Goal: Task Accomplishment & Management: Manage account settings

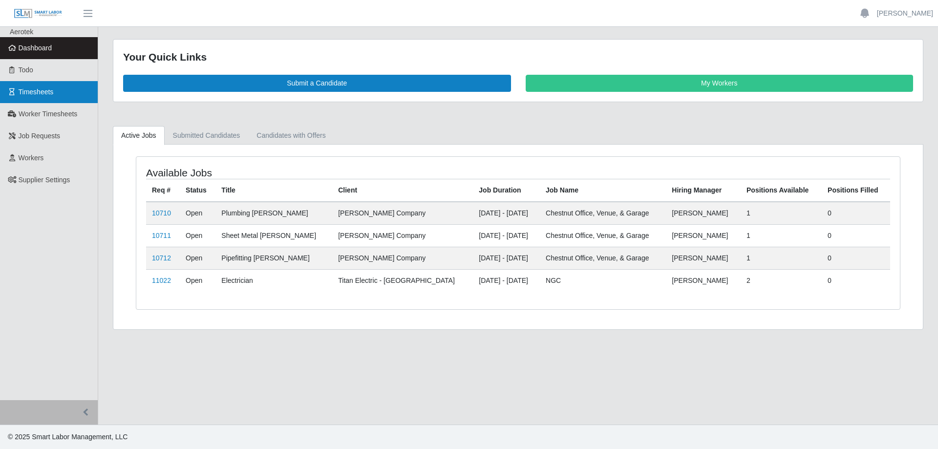
click at [36, 91] on span "Timesheets" at bounding box center [36, 92] width 35 height 8
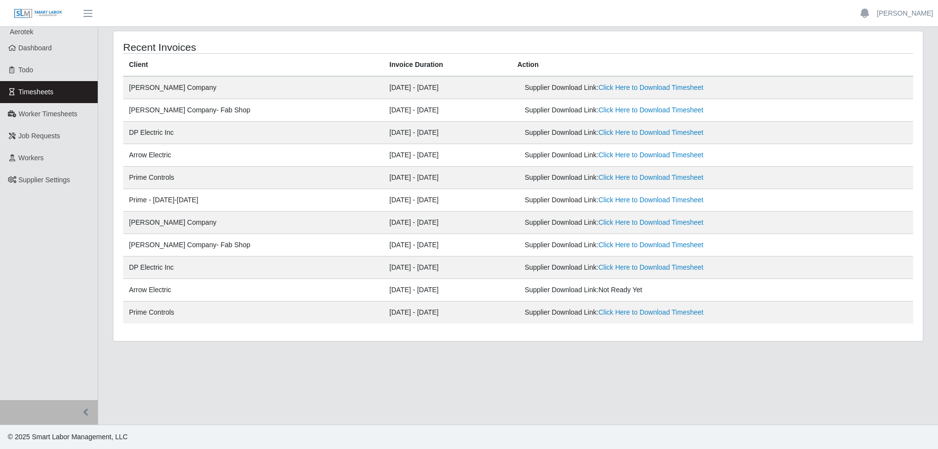
click at [143, 66] on th "Client" at bounding box center [253, 65] width 260 height 23
click at [174, 282] on td "Arrow Electric" at bounding box center [253, 290] width 260 height 22
click at [155, 177] on td "Prime Controls" at bounding box center [253, 178] width 260 height 22
click at [165, 157] on td "Arrow Electric" at bounding box center [253, 155] width 260 height 22
click at [599, 158] on link "Click Here to Download Timesheet" at bounding box center [651, 155] width 105 height 8
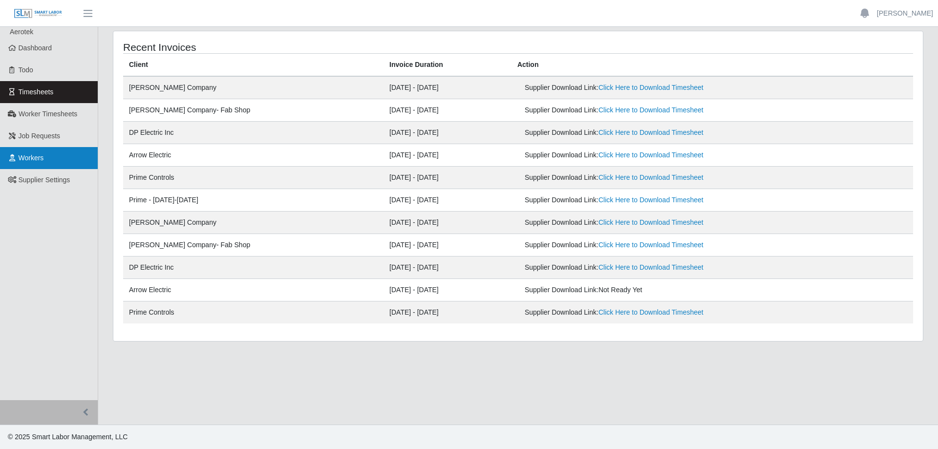
click at [68, 159] on link "Workers" at bounding box center [49, 158] width 98 height 22
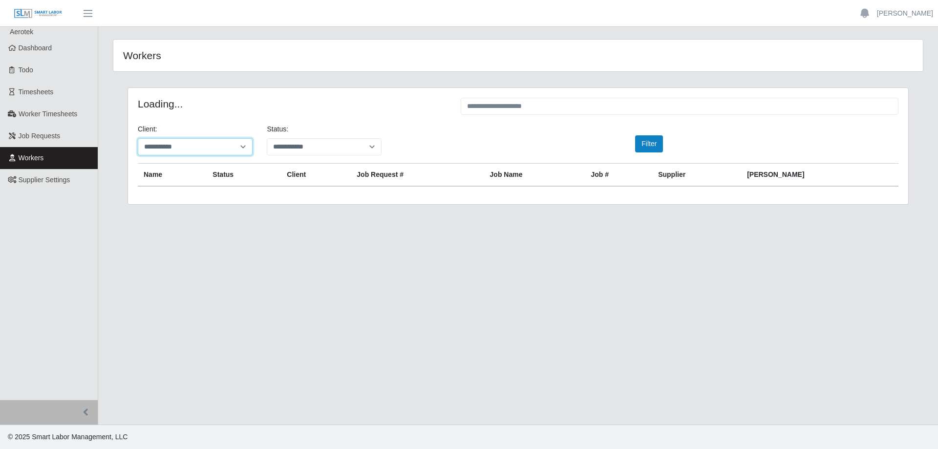
click at [138, 138] on select "**********" at bounding box center [195, 146] width 115 height 17
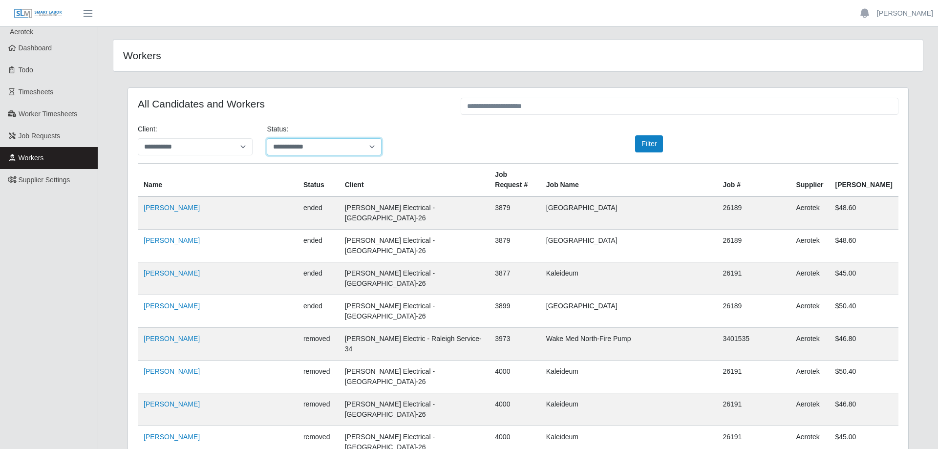
click at [302, 143] on select "**********" at bounding box center [324, 146] width 115 height 17
click at [147, 177] on th "Name" at bounding box center [218, 180] width 160 height 33
click at [138, 138] on select "**********" at bounding box center [195, 146] width 115 height 17
drag, startPoint x: 210, startPoint y: 147, endPoint x: 503, endPoint y: 107, distance: 295.9
click at [499, 102] on input "text" at bounding box center [680, 106] width 438 height 17
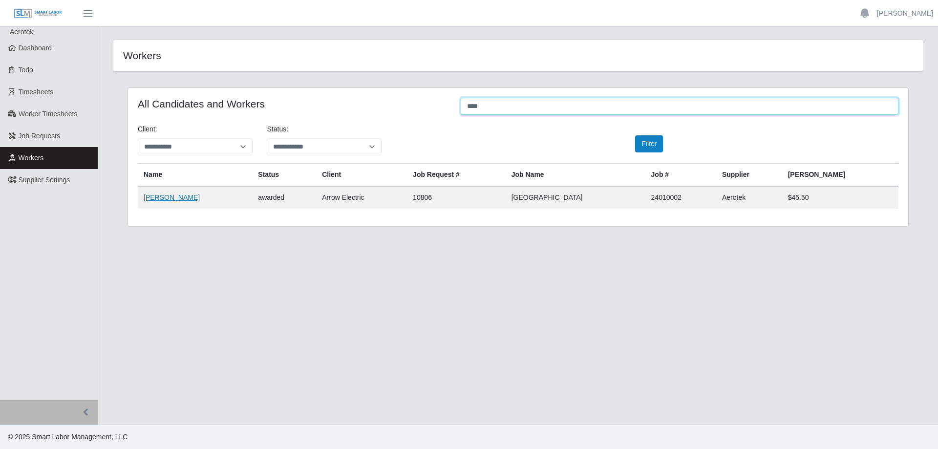
type input "****"
click at [189, 197] on link "[PERSON_NAME]" at bounding box center [172, 198] width 56 height 8
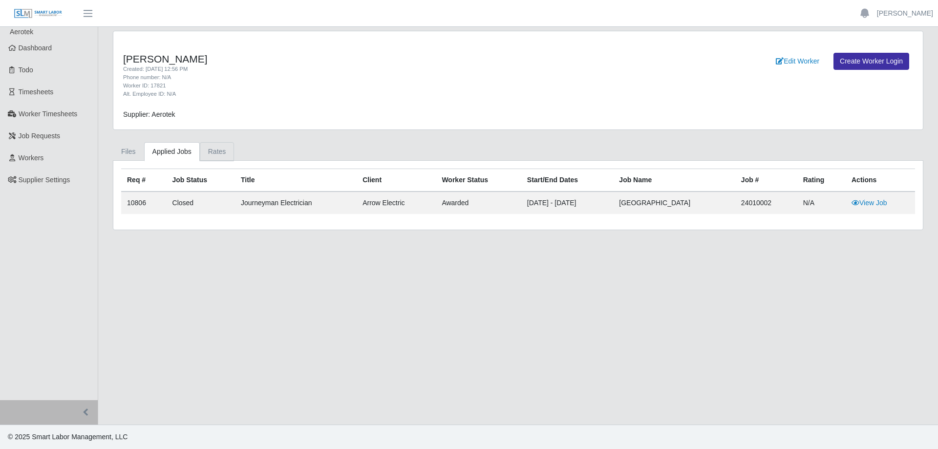
click at [212, 150] on link "Rates" at bounding box center [217, 151] width 35 height 19
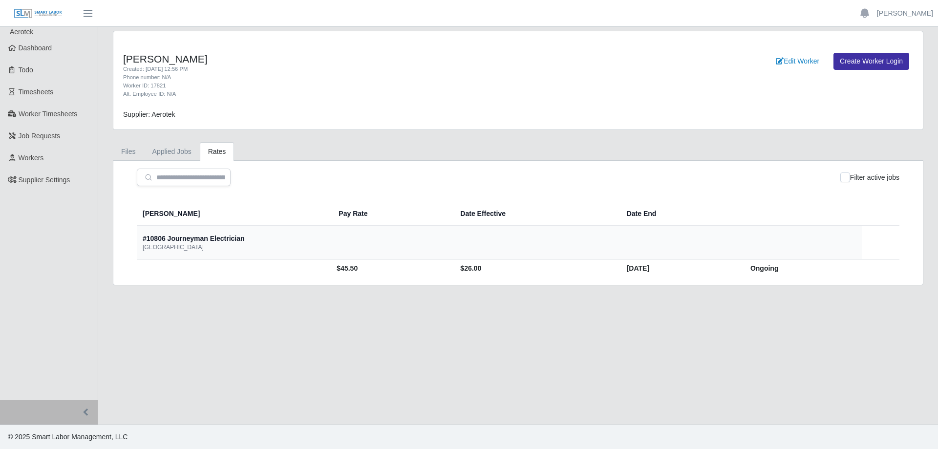
click at [331, 272] on td "$45.50" at bounding box center [392, 269] width 122 height 18
click at [49, 100] on link "Timesheets" at bounding box center [49, 92] width 98 height 22
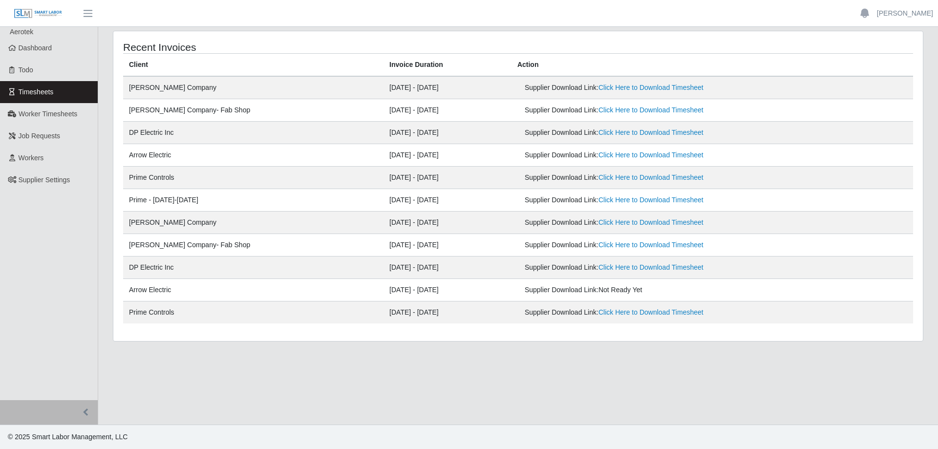
click at [599, 289] on span "Not Ready Yet" at bounding box center [621, 290] width 44 height 8
click at [463, 269] on td "08/25/2025 - 08/31/2025" at bounding box center [448, 268] width 128 height 22
click at [60, 113] on span "Worker Timesheets" at bounding box center [48, 114] width 59 height 8
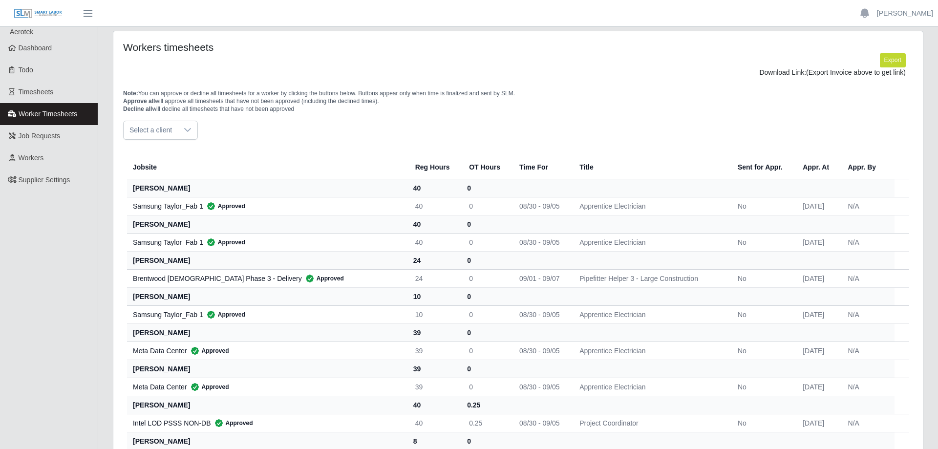
click at [167, 132] on span "Select a client" at bounding box center [151, 130] width 54 height 18
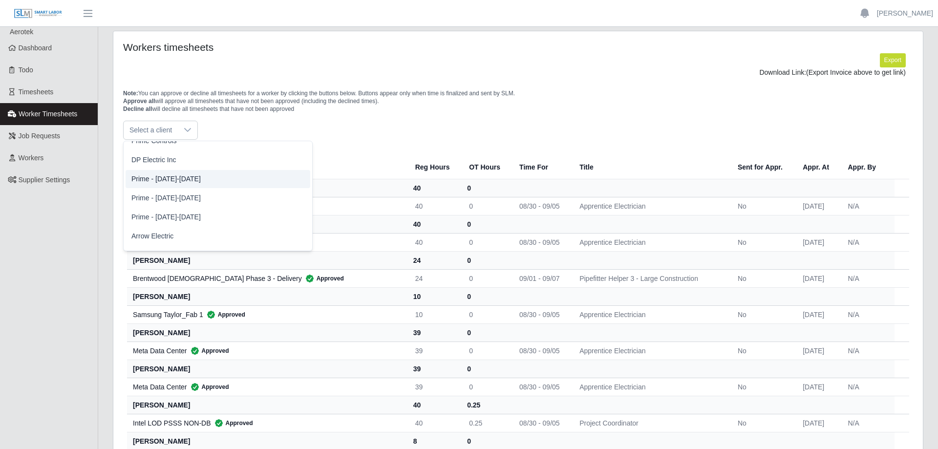
scroll to position [229, 0]
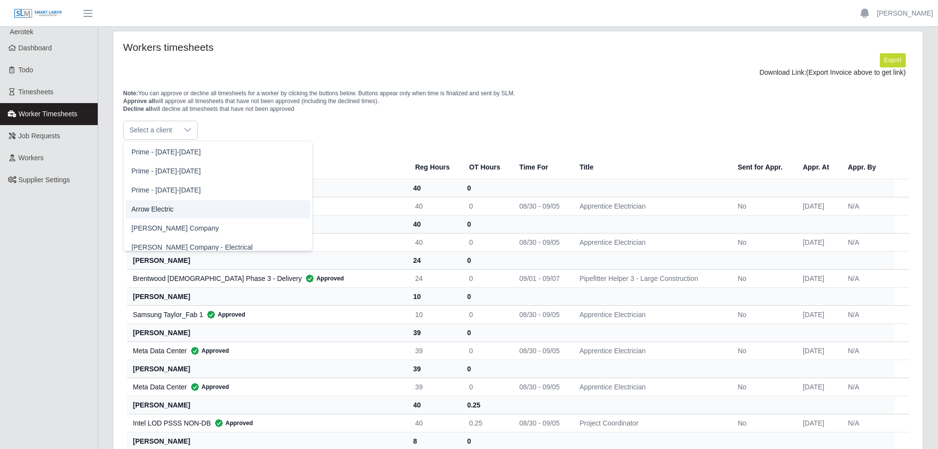
click at [166, 216] on li "Arrow Electric" at bounding box center [218, 209] width 185 height 18
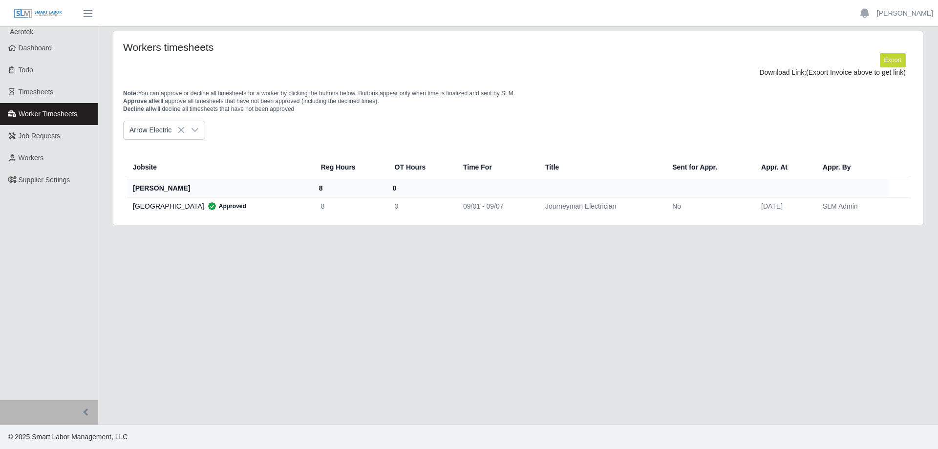
click at [170, 188] on th "christopher duke" at bounding box center [220, 188] width 186 height 18
click at [57, 161] on link "Workers" at bounding box center [49, 158] width 98 height 22
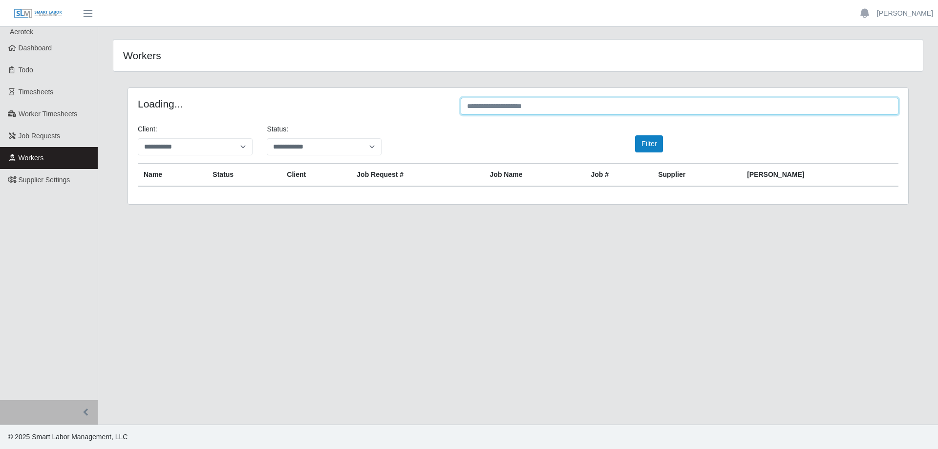
click at [522, 105] on input "text" at bounding box center [680, 106] width 438 height 17
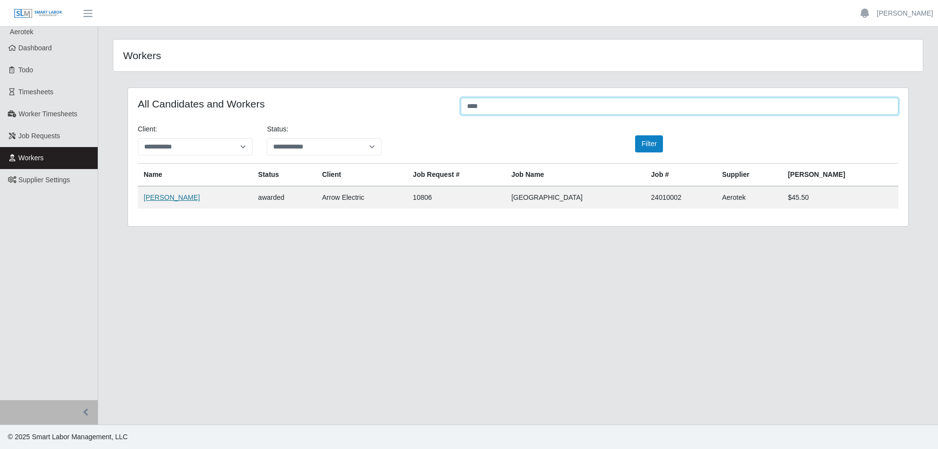
type input "****"
click at [188, 197] on link "Christopher Duke" at bounding box center [172, 198] width 56 height 8
click at [40, 138] on span "Job Requests" at bounding box center [40, 136] width 42 height 8
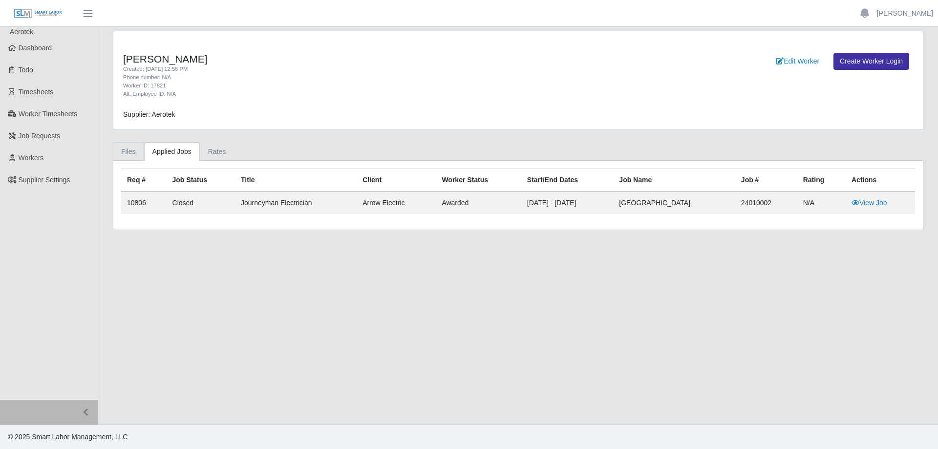
click at [130, 151] on link "Files" at bounding box center [128, 151] width 31 height 19
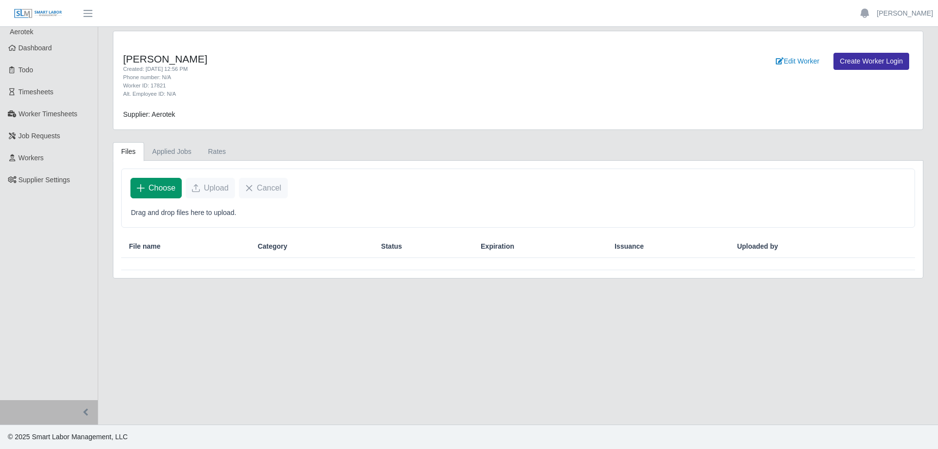
click at [164, 189] on span "Choose" at bounding box center [162, 188] width 27 height 12
click at [47, 111] on span "Worker Timesheets" at bounding box center [48, 114] width 59 height 8
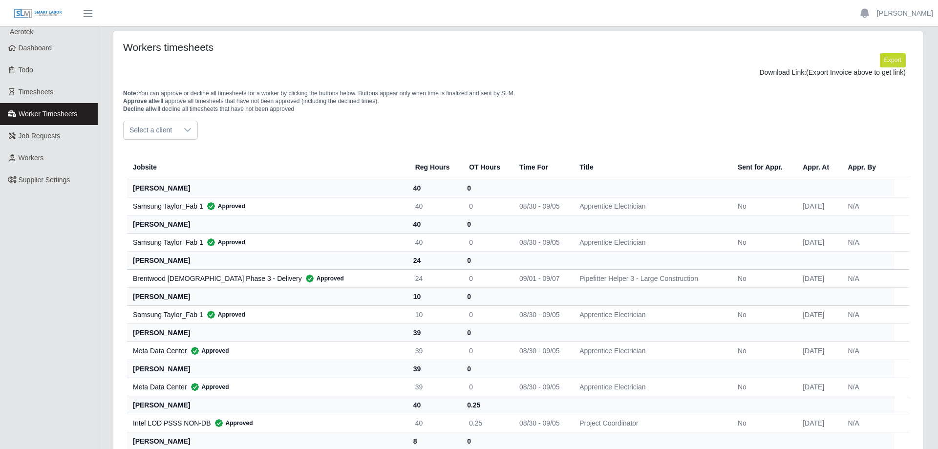
click at [175, 129] on span "Select a client" at bounding box center [151, 130] width 54 height 18
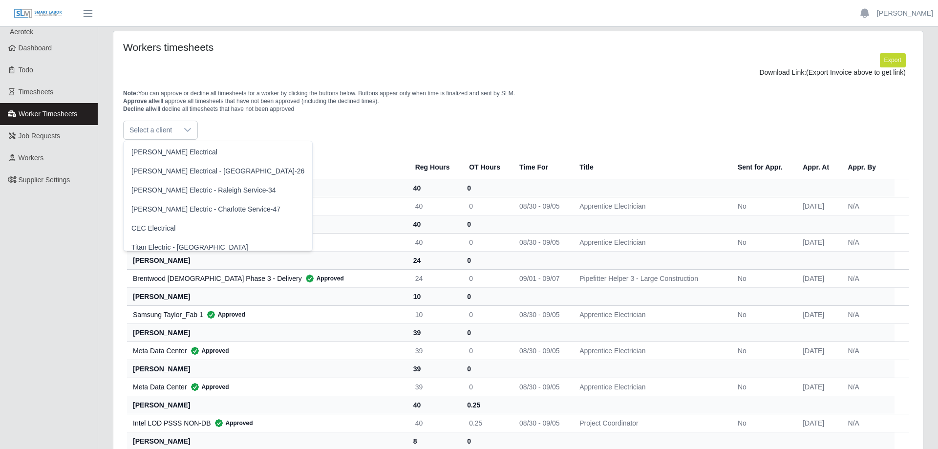
scroll to position [275, 0]
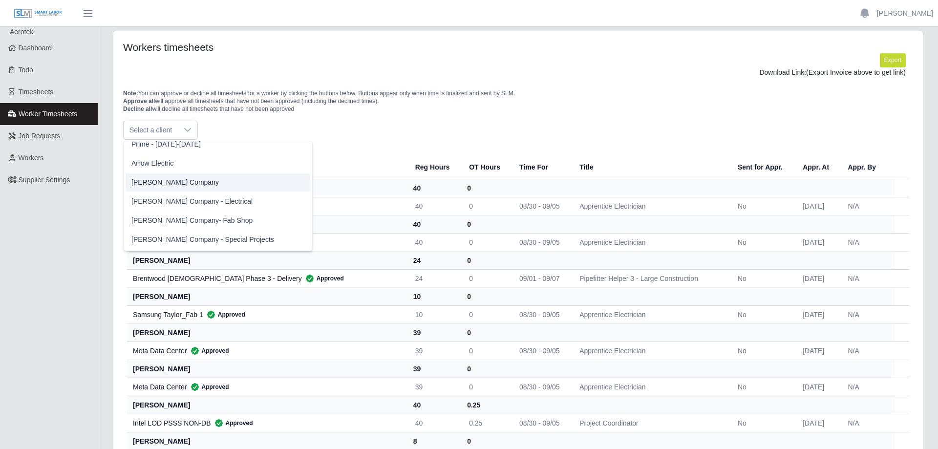
click at [174, 167] on li "Arrow Electric" at bounding box center [218, 163] width 185 height 18
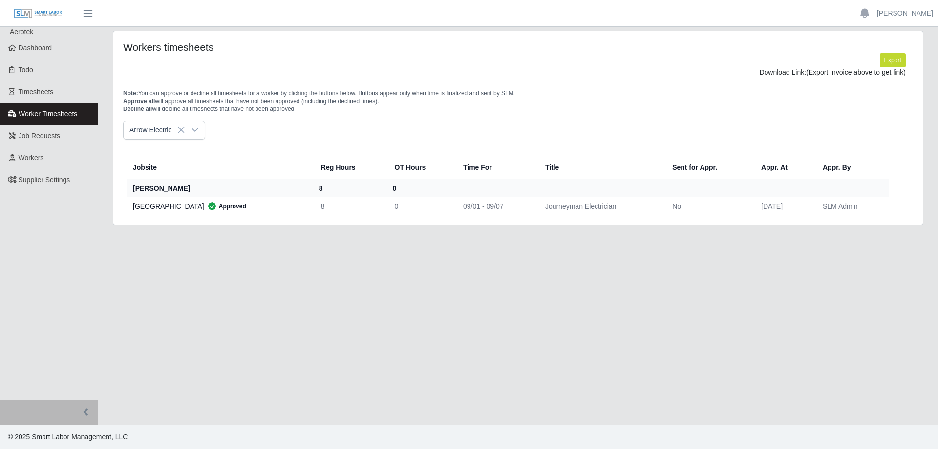
click at [676, 217] on div "Jobsite Reg Hours OT Hours Time For Title Sent for Appr. Appr. At Appr. By chri…" at bounding box center [518, 184] width 790 height 67
click at [58, 89] on link "Timesheets" at bounding box center [49, 92] width 98 height 22
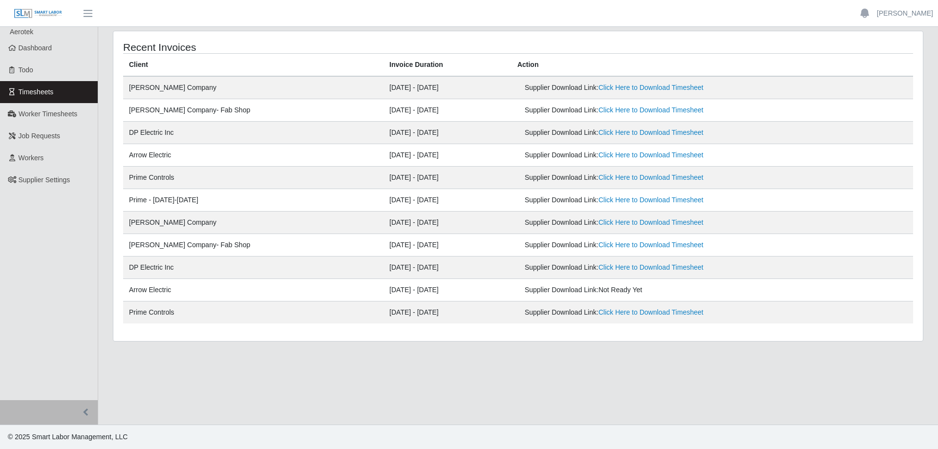
click at [48, 44] on span "Dashboard" at bounding box center [36, 48] width 34 height 8
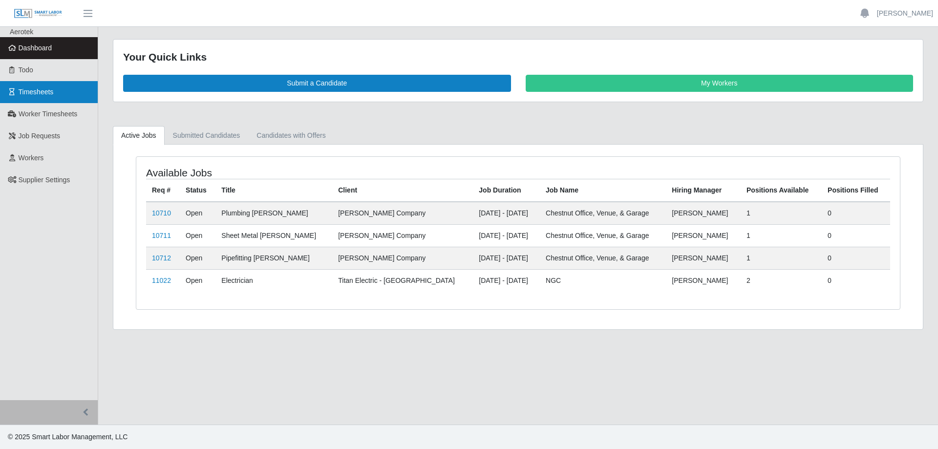
click at [66, 94] on link "Timesheets" at bounding box center [49, 92] width 98 height 22
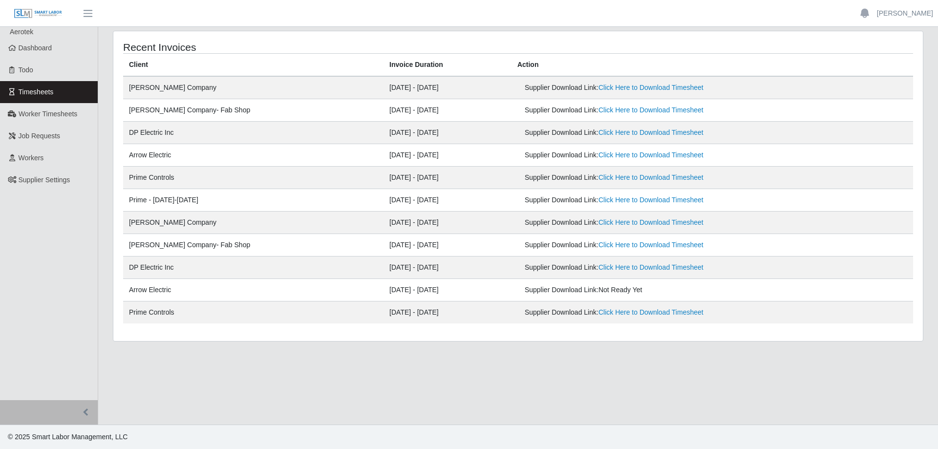
click at [565, 282] on td "Supplier Download Link: Not Ready Yet" at bounding box center [713, 290] width 402 height 22
click at [599, 287] on span "Not Ready Yet" at bounding box center [621, 290] width 44 height 8
click at [599, 291] on span "Not Ready Yet" at bounding box center [621, 290] width 44 height 8
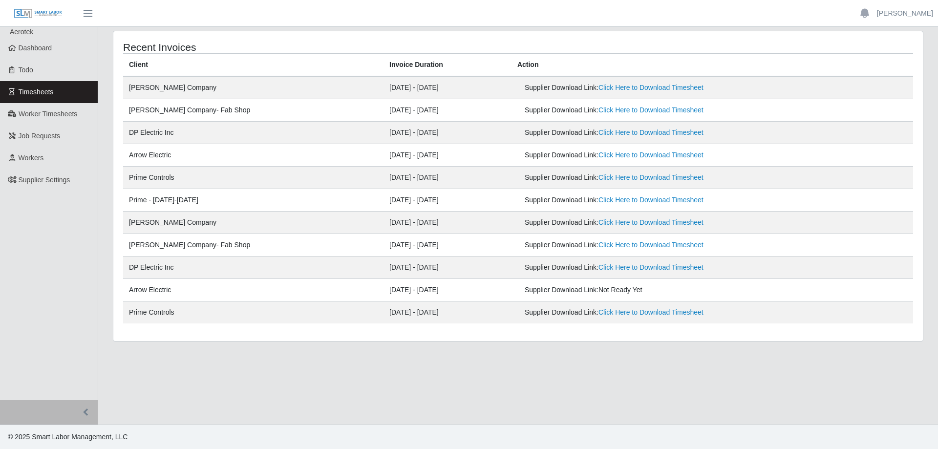
click at [599, 292] on span "Not Ready Yet" at bounding box center [621, 290] width 44 height 8
click at [611, 293] on span "Not Ready Yet" at bounding box center [621, 290] width 44 height 8
click at [612, 293] on span "Not Ready Yet" at bounding box center [621, 290] width 44 height 8
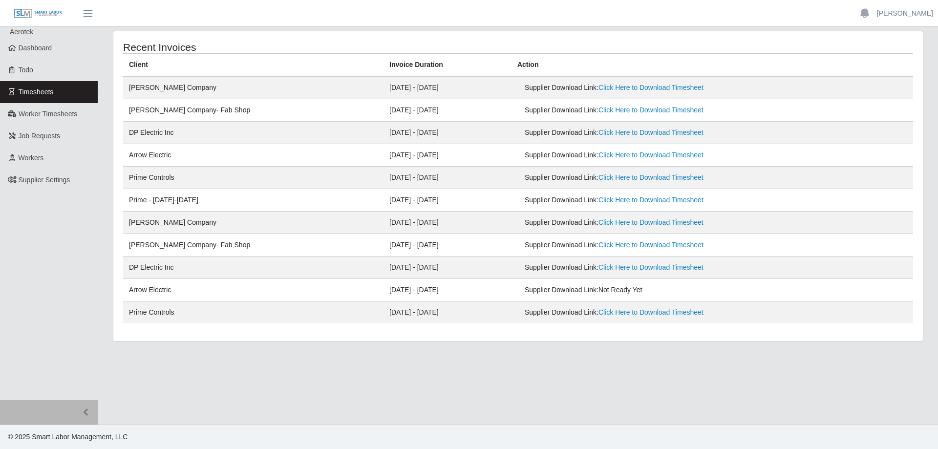
click at [384, 302] on td "08/23/2025 - 08/29/2025" at bounding box center [448, 313] width 128 height 22
click at [155, 143] on td "DP Electric Inc" at bounding box center [253, 133] width 260 height 22
click at [167, 151] on td "Arrow Electric" at bounding box center [253, 155] width 260 height 22
click at [235, 186] on td "Prime Controls" at bounding box center [253, 178] width 260 height 22
click at [59, 120] on link "Worker Timesheets" at bounding box center [49, 114] width 98 height 22
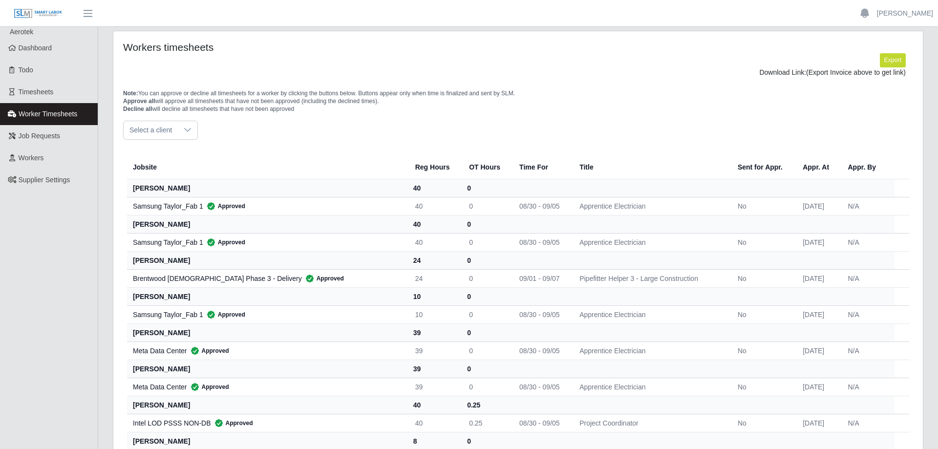
drag, startPoint x: 165, startPoint y: 129, endPoint x: 172, endPoint y: 139, distance: 12.3
click at [165, 129] on span "Select a client" at bounding box center [151, 130] width 54 height 18
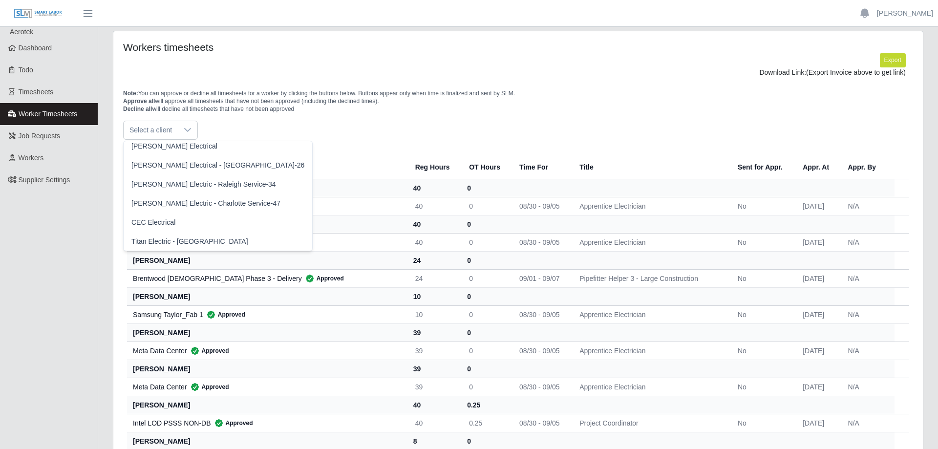
scroll to position [229, 0]
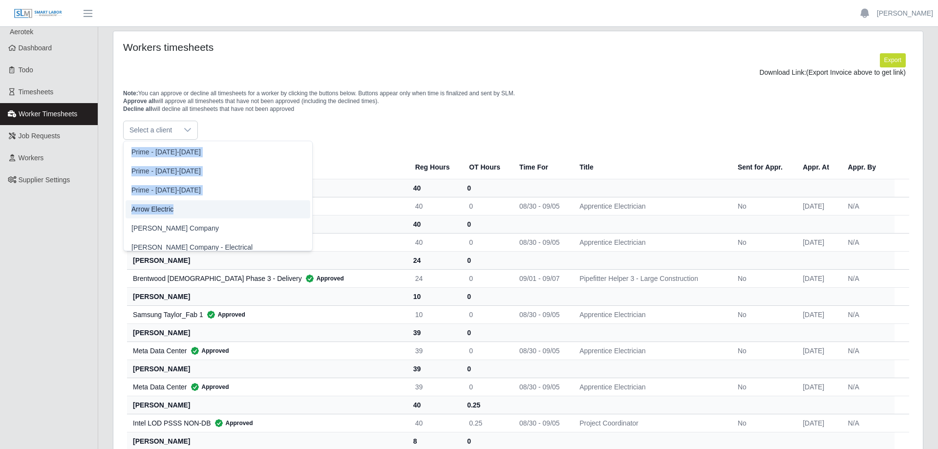
click at [178, 212] on li "Arrow Electric" at bounding box center [218, 209] width 185 height 18
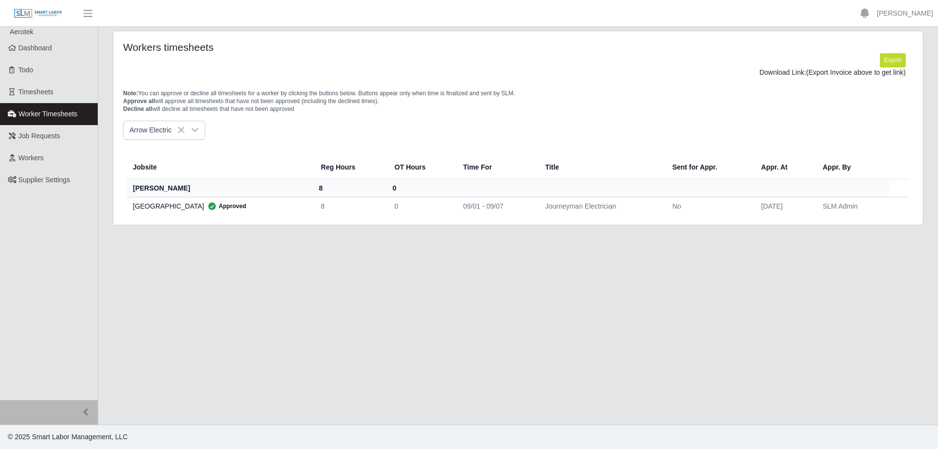
click at [279, 137] on div "Arrow Electric" at bounding box center [518, 130] width 790 height 19
click at [214, 203] on span "Approved" at bounding box center [225, 206] width 42 height 10
click at [180, 201] on div "[GEOGRAPHIC_DATA] Approved" at bounding box center [219, 206] width 173 height 10
click at [161, 181] on th "[PERSON_NAME]" at bounding box center [220, 188] width 186 height 18
click at [164, 185] on th "[PERSON_NAME]" at bounding box center [220, 188] width 186 height 18
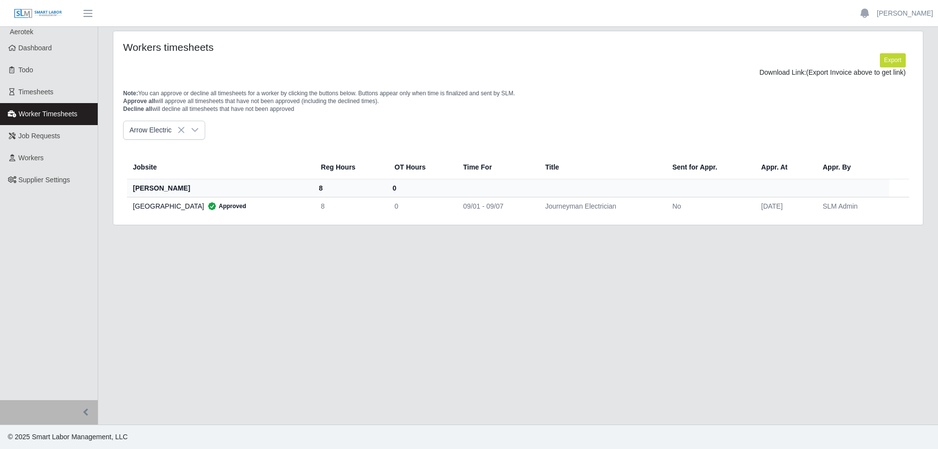
click at [909, 216] on div "Jobsite Reg Hours OT Hours Time For Title Sent for Appr. Appr. At Appr. By [PER…" at bounding box center [518, 184] width 790 height 67
click at [827, 213] on div "Jobsite Reg Hours OT Hours Time For Title Sent for Appr. Appr. At Appr. By [PER…" at bounding box center [518, 184] width 790 height 67
click at [893, 59] on button "Export" at bounding box center [893, 60] width 26 height 14
click at [834, 73] on link "[URL][DOMAIN_NAME]" at bounding box center [870, 72] width 72 height 8
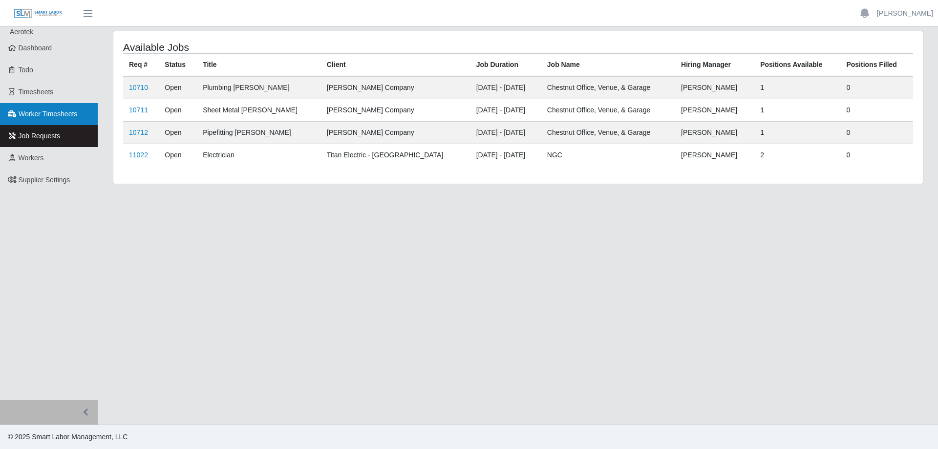
click at [39, 115] on span "Worker Timesheets" at bounding box center [48, 114] width 59 height 8
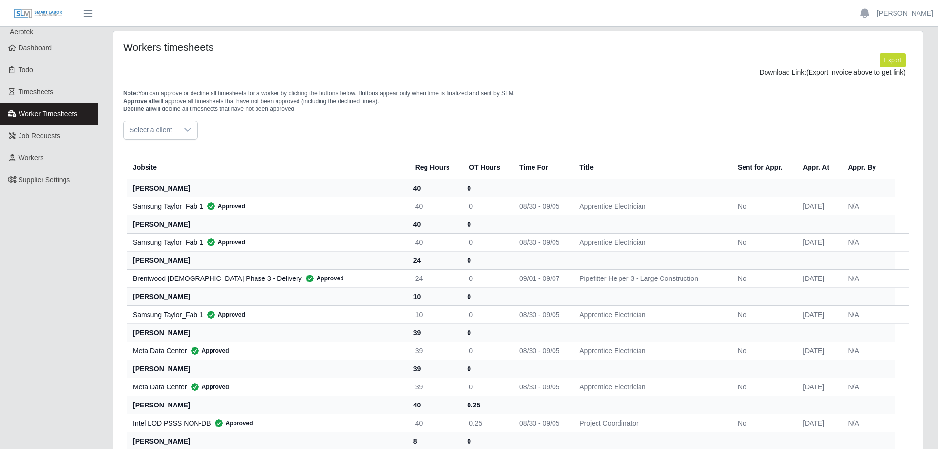
click at [147, 129] on span "Select a client" at bounding box center [151, 130] width 54 height 18
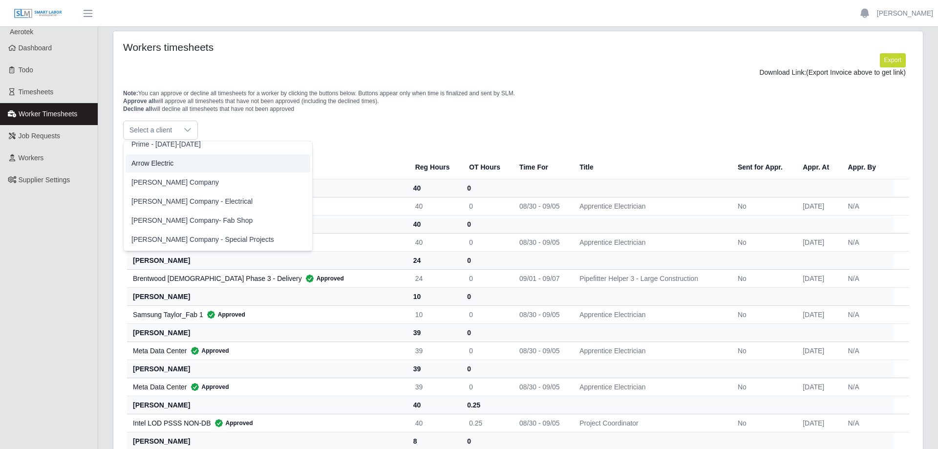
click at [179, 164] on li "Arrow Electric" at bounding box center [218, 163] width 185 height 18
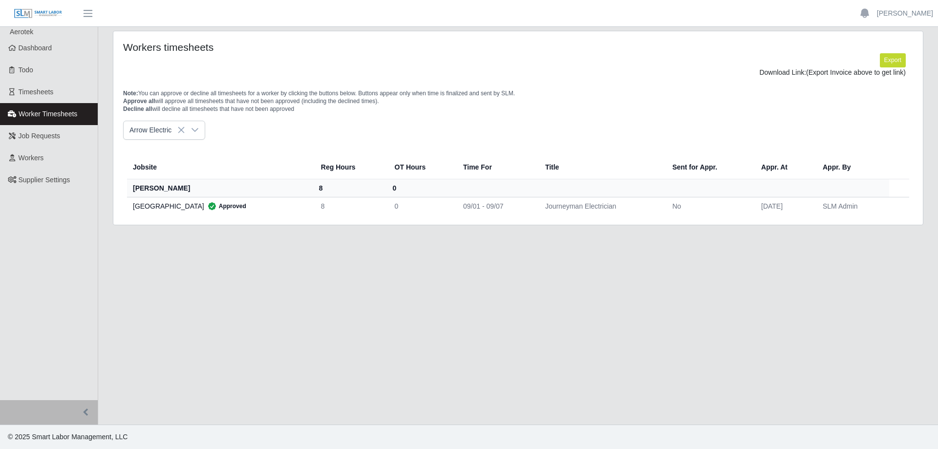
drag, startPoint x: 692, startPoint y: 217, endPoint x: 841, endPoint y: 169, distance: 156.2
click at [693, 217] on div "Jobsite Reg Hours OT Hours Time For Title Sent for Appr. Appr. At Appr. By [PER…" at bounding box center [518, 184] width 790 height 67
click at [895, 56] on button "Export" at bounding box center [893, 60] width 26 height 14
click at [834, 70] on link "[URL][DOMAIN_NAME]" at bounding box center [870, 72] width 72 height 8
click at [558, 177] on th "Title" at bounding box center [601, 167] width 127 height 24
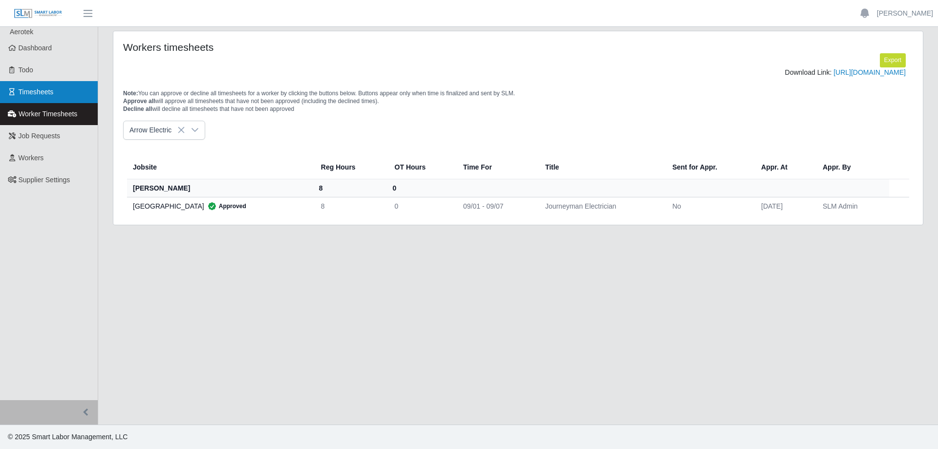
click at [65, 87] on link "Timesheets" at bounding box center [49, 92] width 98 height 22
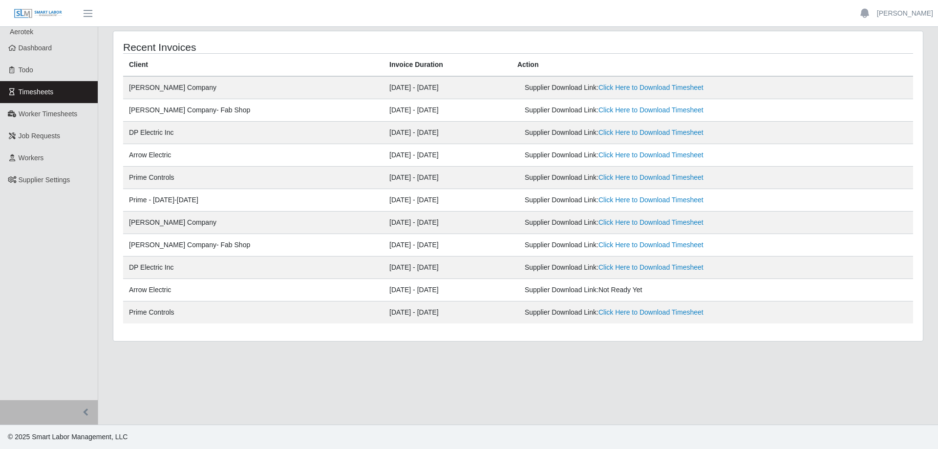
click at [404, 294] on td "08/25/2025 - 08/31/2025" at bounding box center [448, 290] width 128 height 22
click at [49, 153] on link "Workers" at bounding box center [49, 158] width 98 height 22
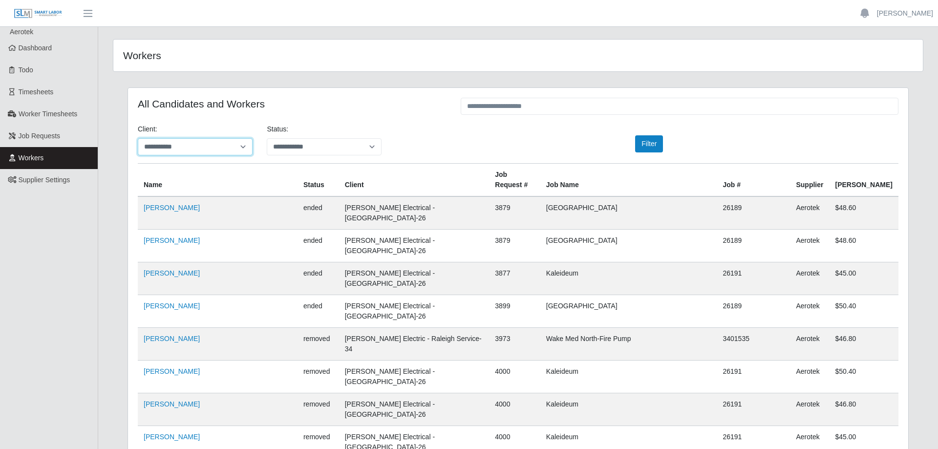
click option "**********" at bounding box center [0, 0] width 0 height 0
click at [653, 147] on button "Filter" at bounding box center [649, 143] width 28 height 17
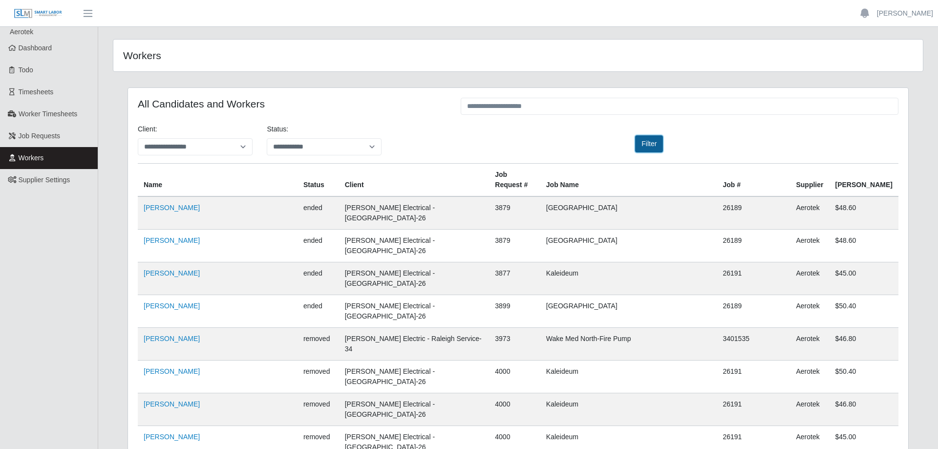
click at [653, 147] on button "Filter" at bounding box center [649, 143] width 28 height 17
click at [692, 144] on div "Filter" at bounding box center [647, 143] width 129 height 17
click at [642, 144] on button "Filter" at bounding box center [649, 143] width 28 height 17
click at [138, 138] on select "**********" at bounding box center [195, 146] width 115 height 17
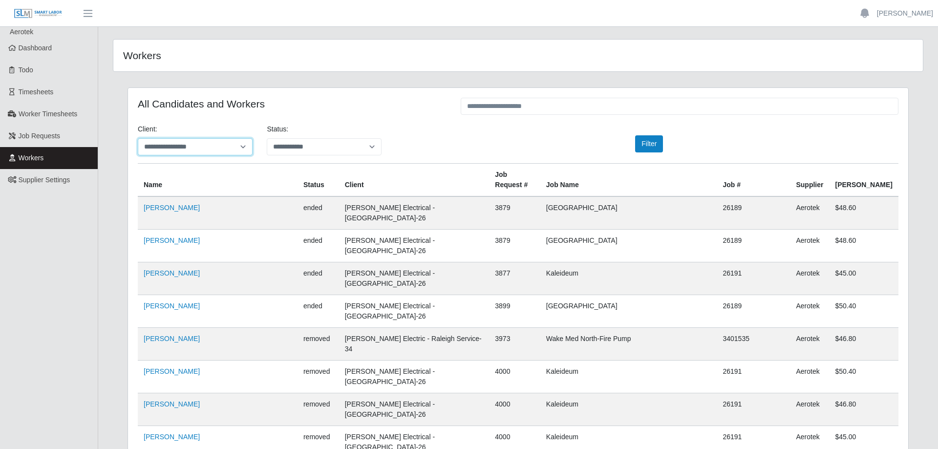
click option "**********" at bounding box center [0, 0] width 0 height 0
click at [138, 138] on select "**********" at bounding box center [195, 146] width 115 height 17
select select "**********"
click option "**********" at bounding box center [0, 0] width 0 height 0
click at [339, 175] on th "Client" at bounding box center [414, 180] width 151 height 33
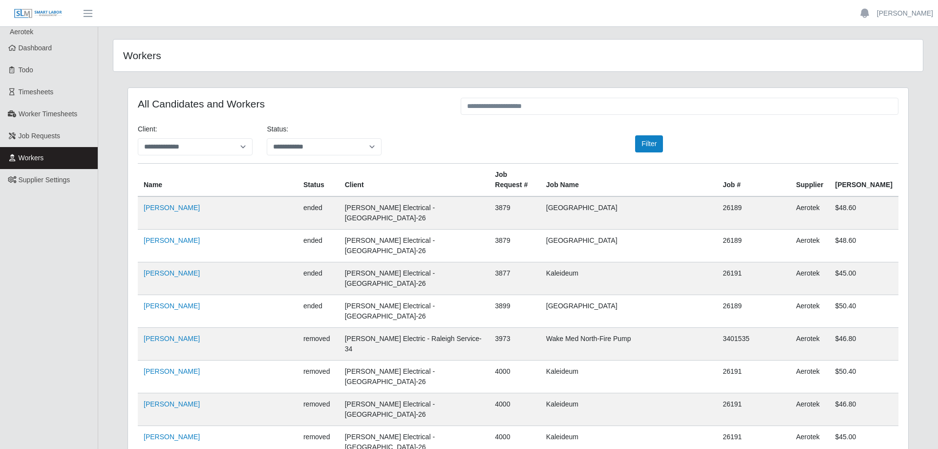
click at [339, 176] on th "Client" at bounding box center [414, 180] width 151 height 33
click at [511, 105] on input "text" at bounding box center [680, 106] width 438 height 17
type input "*****"
select select "**********"
click at [504, 107] on input "*****" at bounding box center [680, 106] width 438 height 17
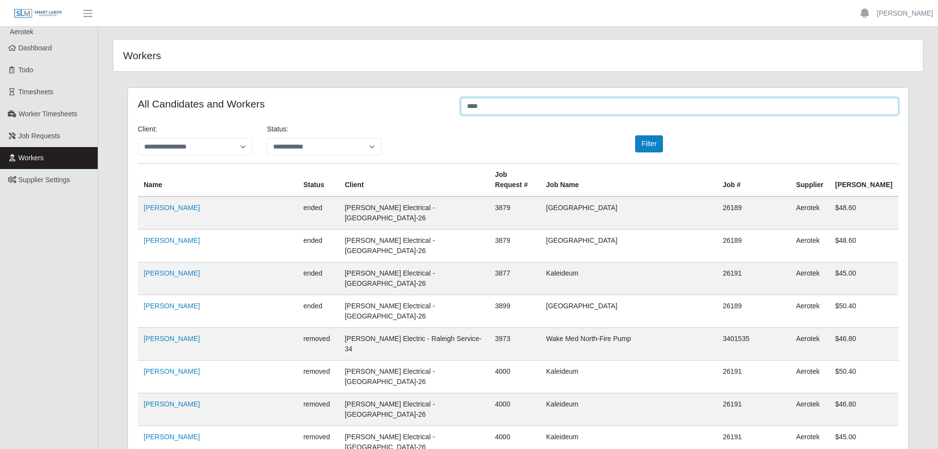
type input "*****"
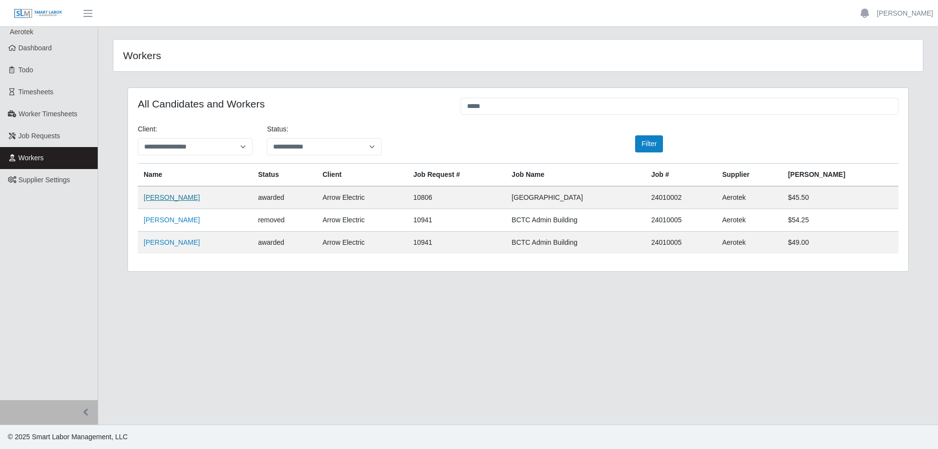
click at [179, 200] on link "Christopher Duke" at bounding box center [172, 198] width 56 height 8
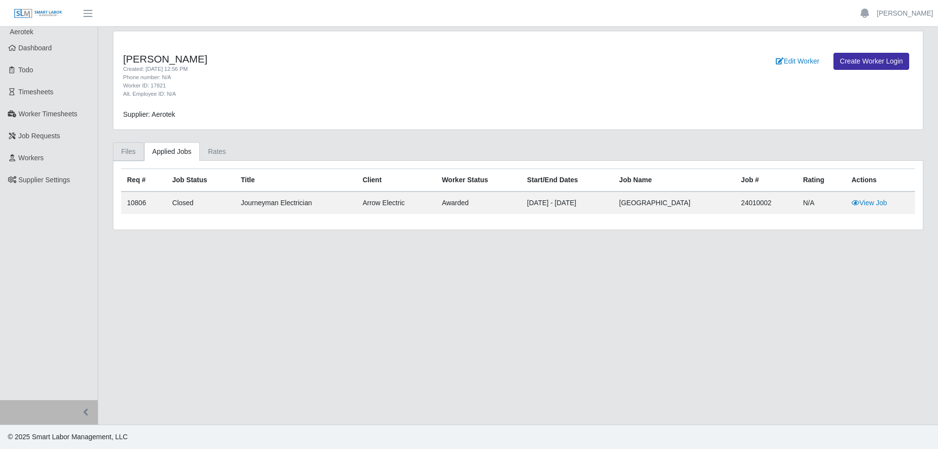
click at [139, 148] on link "Files" at bounding box center [128, 151] width 31 height 19
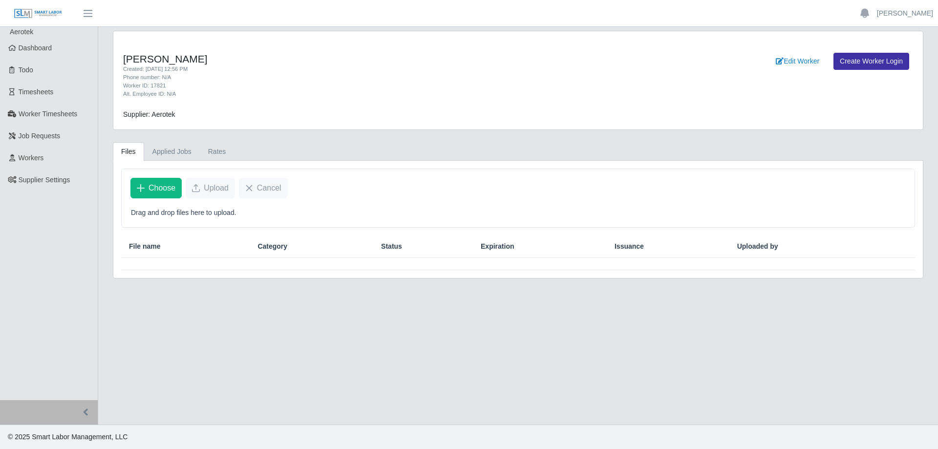
click at [225, 250] on div "File name" at bounding box center [185, 246] width 113 height 10
drag, startPoint x: 376, startPoint y: 276, endPoint x: 140, endPoint y: 189, distance: 251.3
click at [366, 275] on div "Choose Upload Cancel Drag and drop files here to upload. File name Category Sta…" at bounding box center [518, 219] width 810 height 117
click at [171, 154] on link "Applied Jobs" at bounding box center [172, 151] width 56 height 19
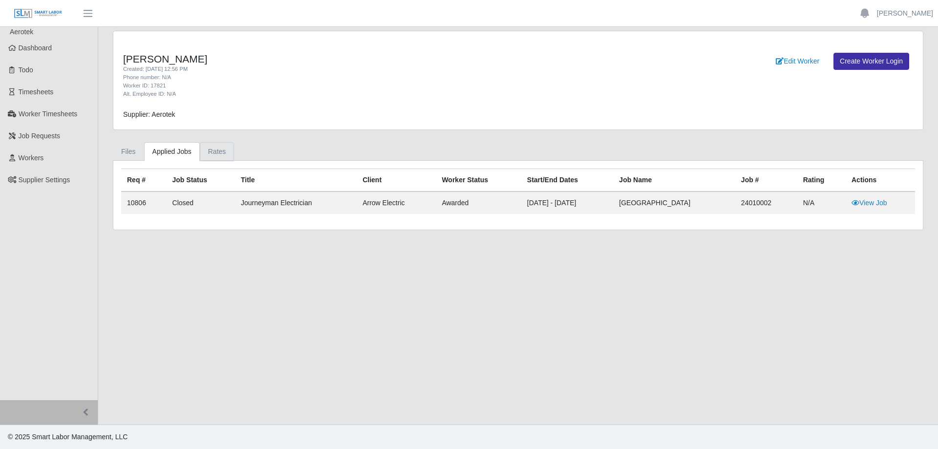
click at [217, 150] on link "Rates" at bounding box center [217, 151] width 35 height 19
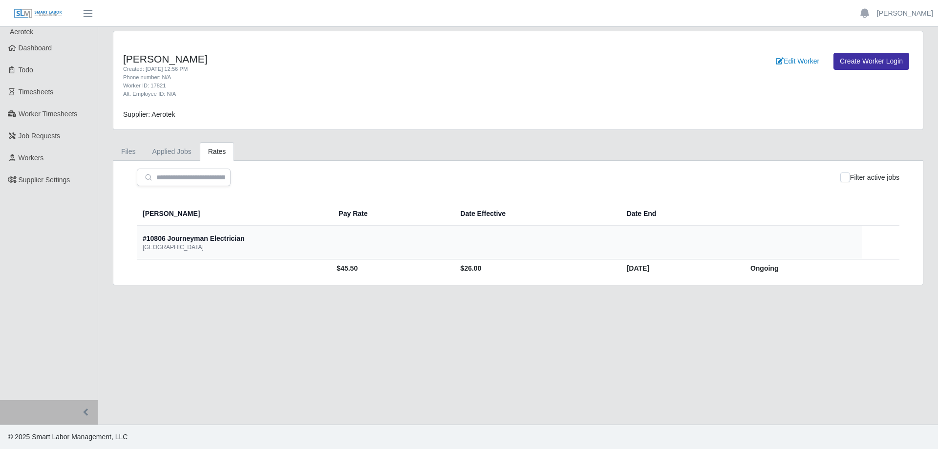
drag, startPoint x: 512, startPoint y: 298, endPoint x: 208, endPoint y: 269, distance: 305.3
click at [506, 299] on main "[PERSON_NAME] Created: [DATE] 12:56 PM Phone number: N/A Worker ID: 17821 Alt. …" at bounding box center [518, 226] width 840 height 398
click at [49, 180] on span "Supplier Settings" at bounding box center [45, 180] width 52 height 8
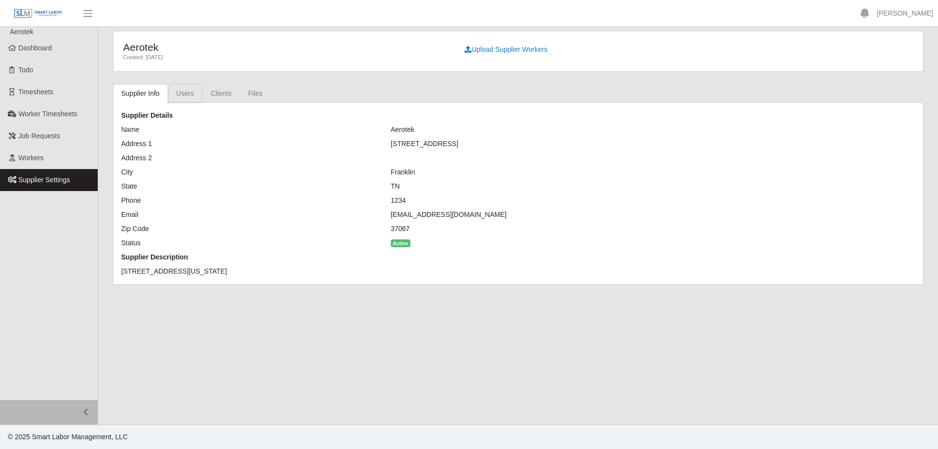
click at [177, 100] on link "Users" at bounding box center [185, 93] width 35 height 19
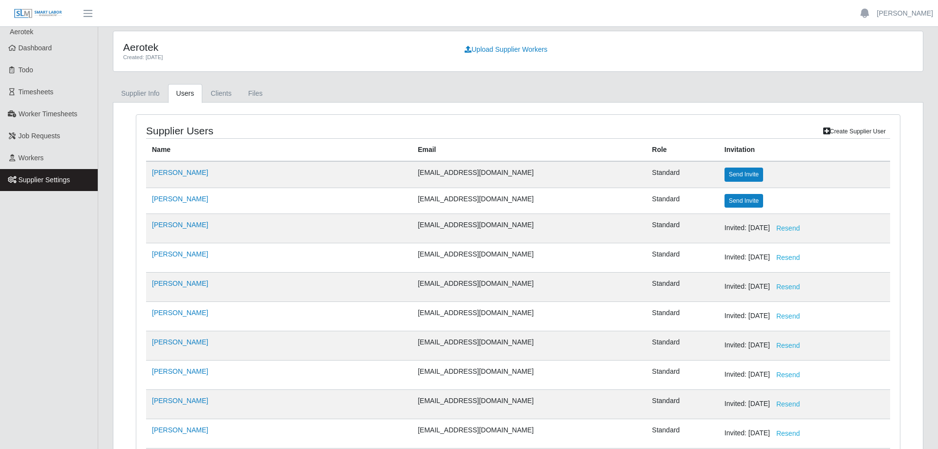
click at [200, 102] on link "Users" at bounding box center [185, 93] width 35 height 19
click at [216, 92] on link "Clients" at bounding box center [221, 93] width 38 height 19
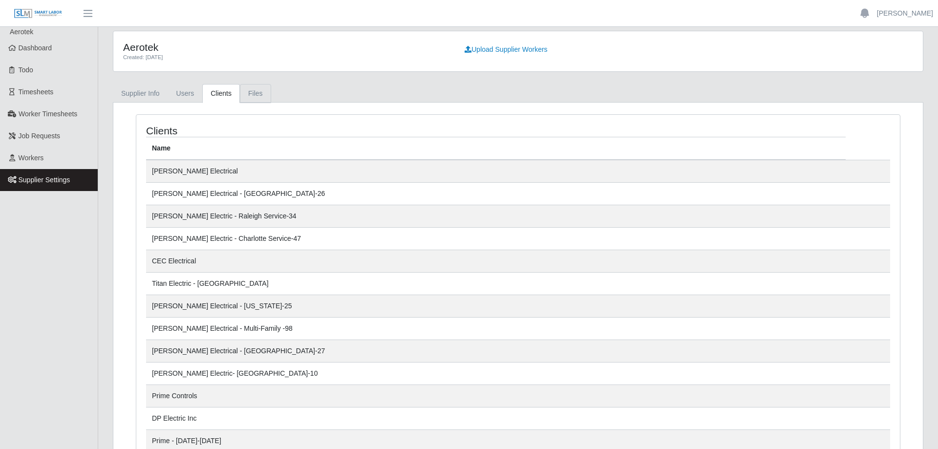
click at [255, 92] on link "Files" at bounding box center [255, 93] width 31 height 19
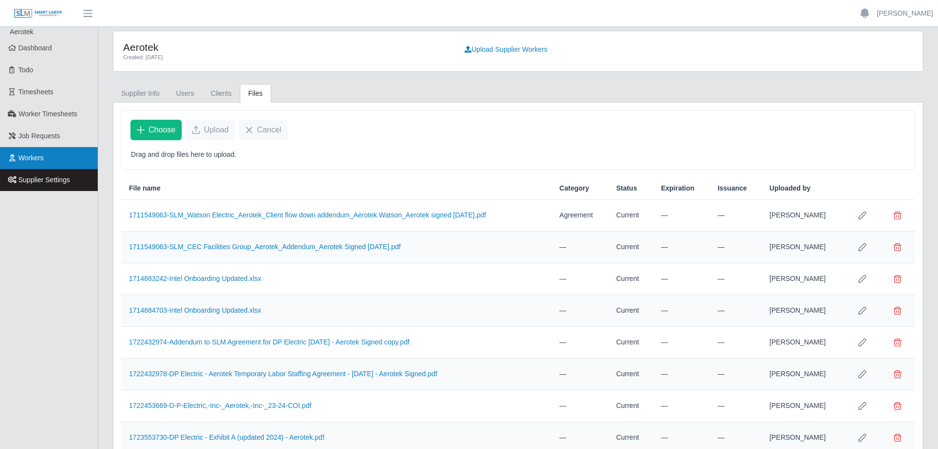
click at [40, 154] on span "Workers" at bounding box center [31, 158] width 25 height 8
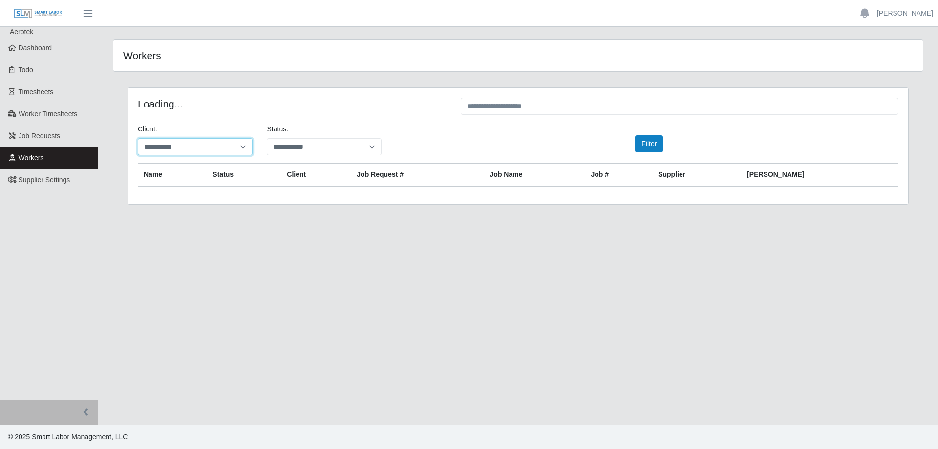
click at [138, 138] on select "**********" at bounding box center [195, 146] width 115 height 17
click at [216, 65] on div "Workers" at bounding box center [518, 56] width 810 height 32
click at [36, 141] on link "Job Requests" at bounding box center [49, 136] width 98 height 22
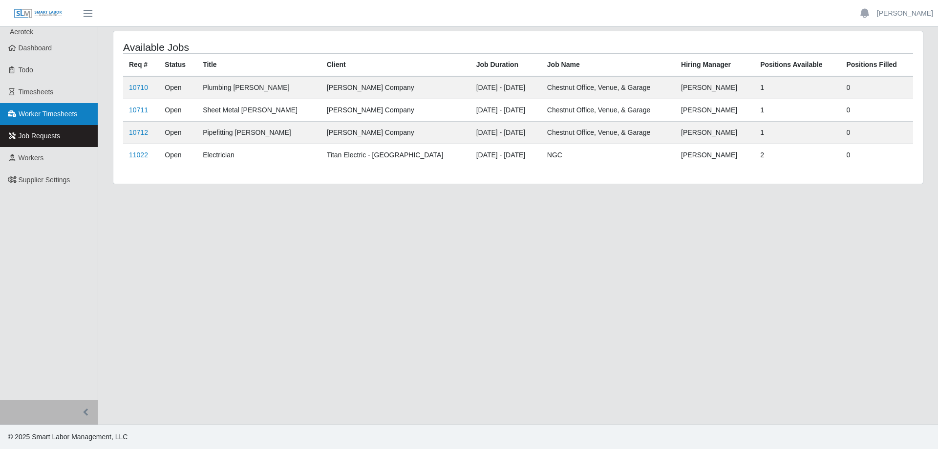
click at [36, 110] on span "Worker Timesheets" at bounding box center [48, 114] width 59 height 8
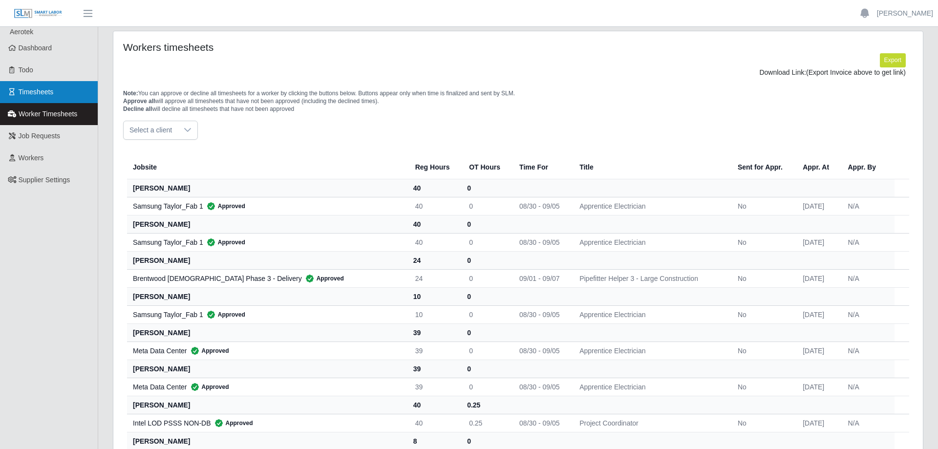
click at [63, 101] on link "Timesheets" at bounding box center [49, 92] width 98 height 22
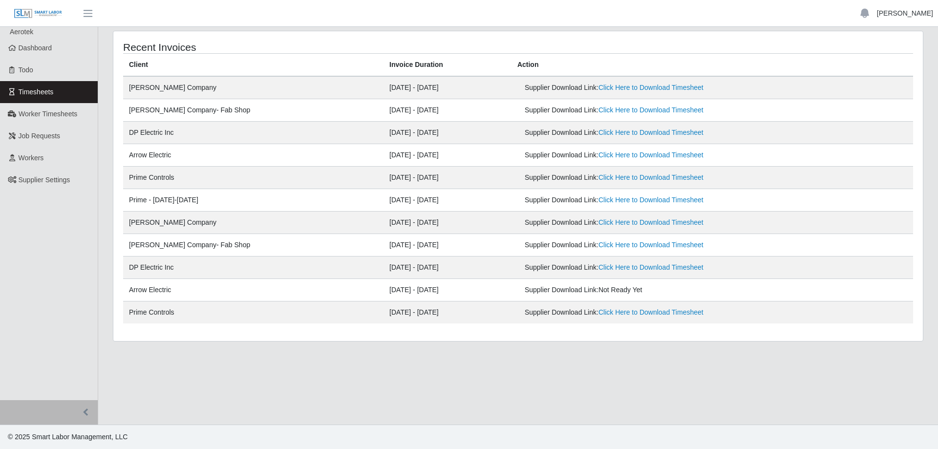
click at [908, 13] on link "[PERSON_NAME]" at bounding box center [905, 13] width 56 height 10
click at [716, 63] on th "Action" at bounding box center [713, 65] width 402 height 23
click at [90, 16] on span "button" at bounding box center [88, 13] width 13 height 11
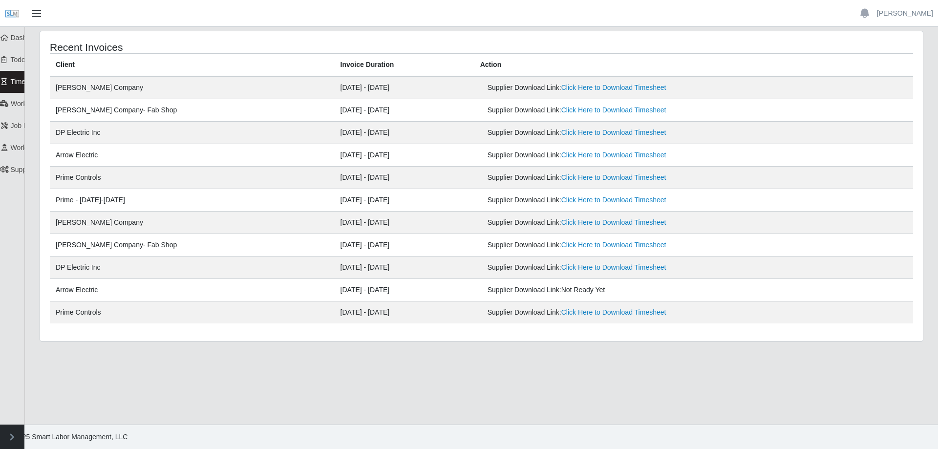
drag, startPoint x: 48, startPoint y: 15, endPoint x: 42, endPoint y: 15, distance: 6.9
click at [48, 15] on header "Ryan Vannoy Account Settings Logout" at bounding box center [469, 13] width 938 height 27
click at [37, 16] on span "button" at bounding box center [36, 13] width 13 height 11
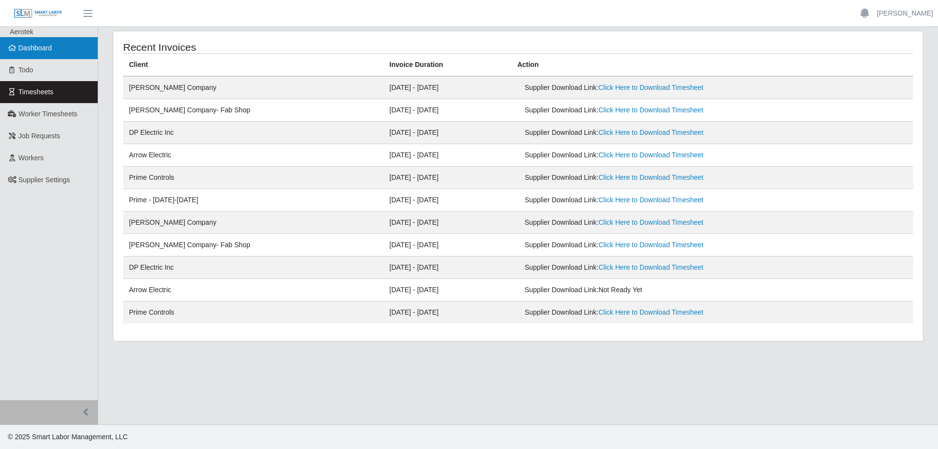
click at [45, 51] on span "Dashboard" at bounding box center [36, 48] width 34 height 8
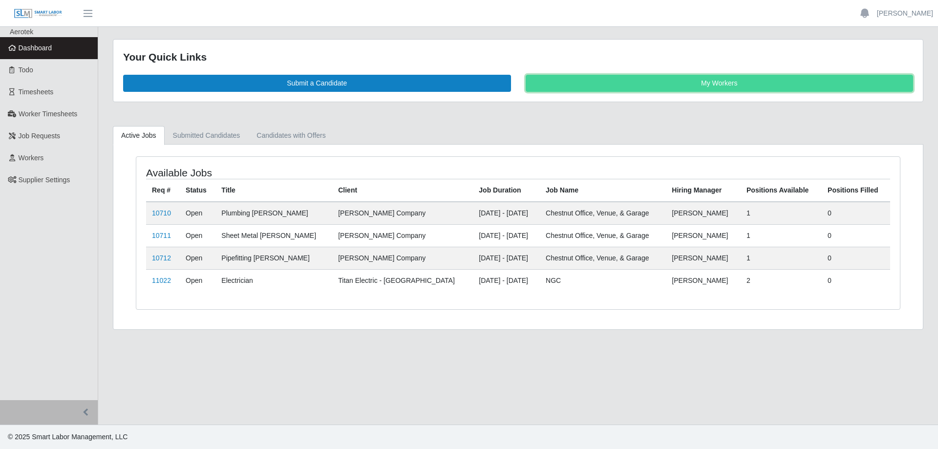
click at [643, 84] on link "My Workers" at bounding box center [720, 83] width 388 height 17
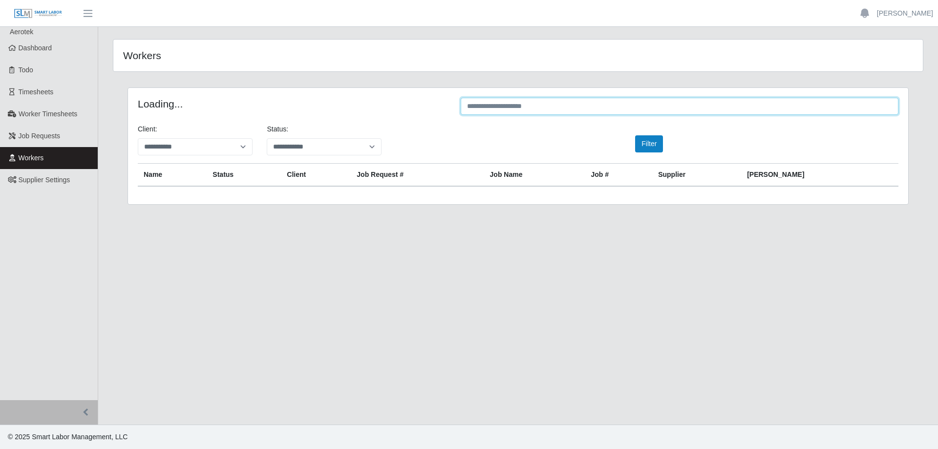
click at [515, 110] on input "text" at bounding box center [680, 106] width 438 height 17
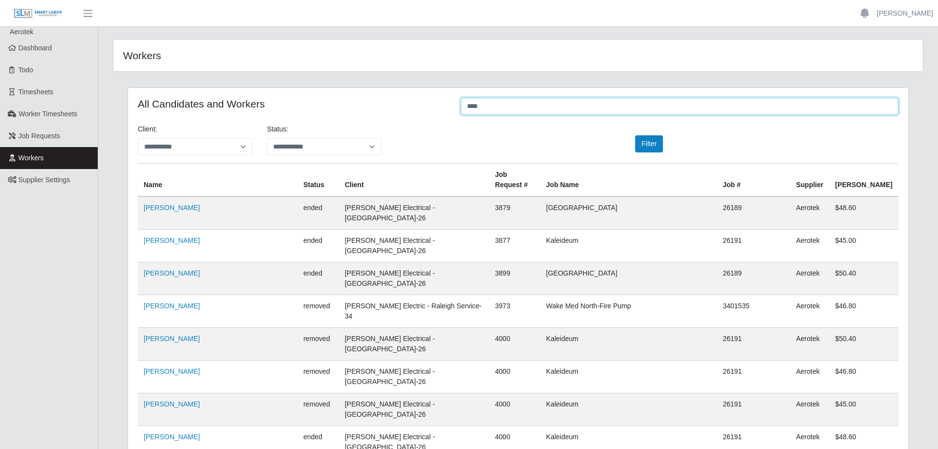
type input "****"
click at [52, 147] on link "Workers" at bounding box center [49, 158] width 98 height 22
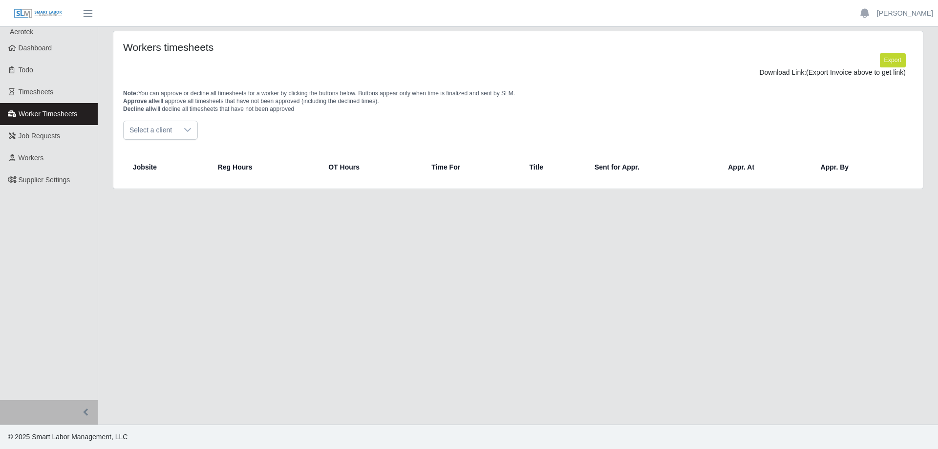
click at [65, 109] on link "Worker Timesheets" at bounding box center [49, 114] width 98 height 22
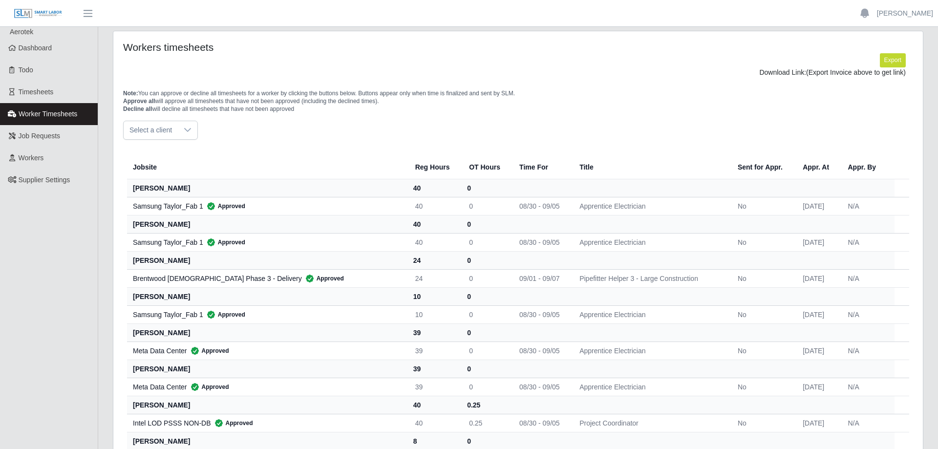
drag, startPoint x: 459, startPoint y: 129, endPoint x: 430, endPoint y: 129, distance: 29.8
click at [456, 129] on div "Select a client" at bounding box center [518, 130] width 790 height 19
click at [192, 129] on div at bounding box center [188, 130] width 20 height 18
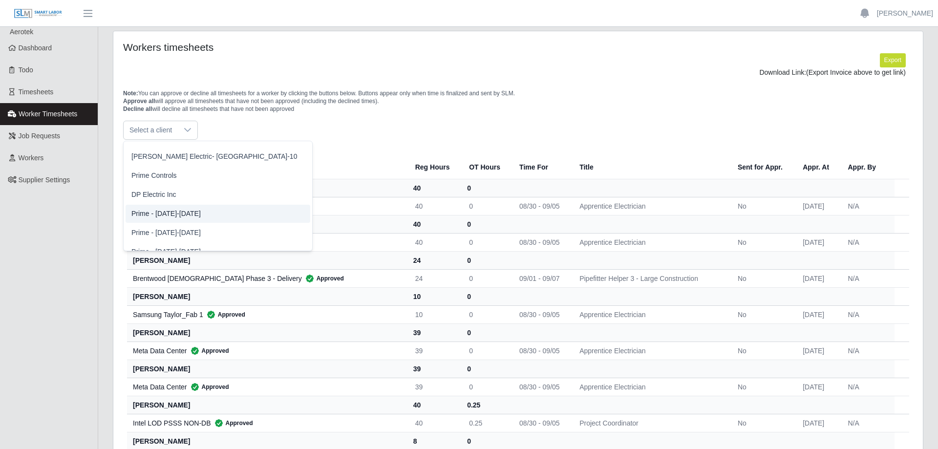
scroll to position [275, 0]
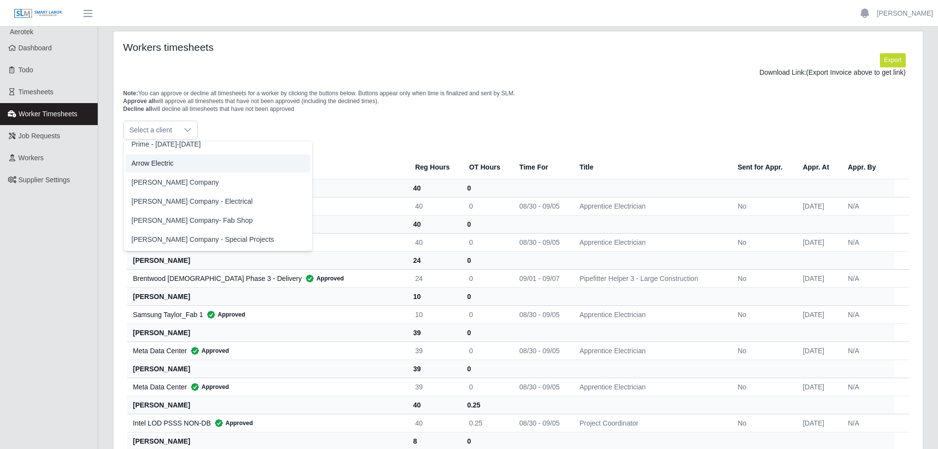
click at [164, 164] on span "Arrow Electric" at bounding box center [152, 163] width 42 height 10
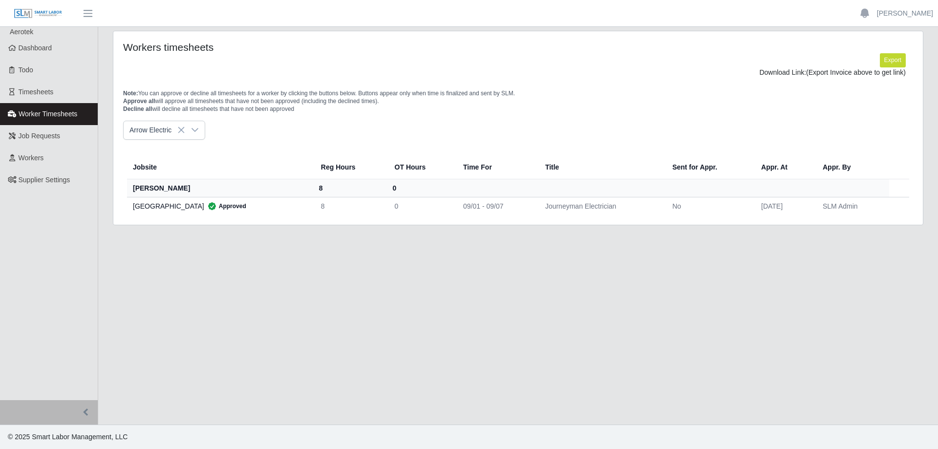
click at [393, 205] on td "0" at bounding box center [421, 206] width 68 height 18
click at [399, 206] on td "0" at bounding box center [421, 206] width 68 height 18
click at [571, 96] on p "Note: You can approve or decline all timesheets for a worker by clicking the bu…" at bounding box center [518, 100] width 790 height 23
click at [41, 96] on span "Timesheets" at bounding box center [36, 92] width 35 height 8
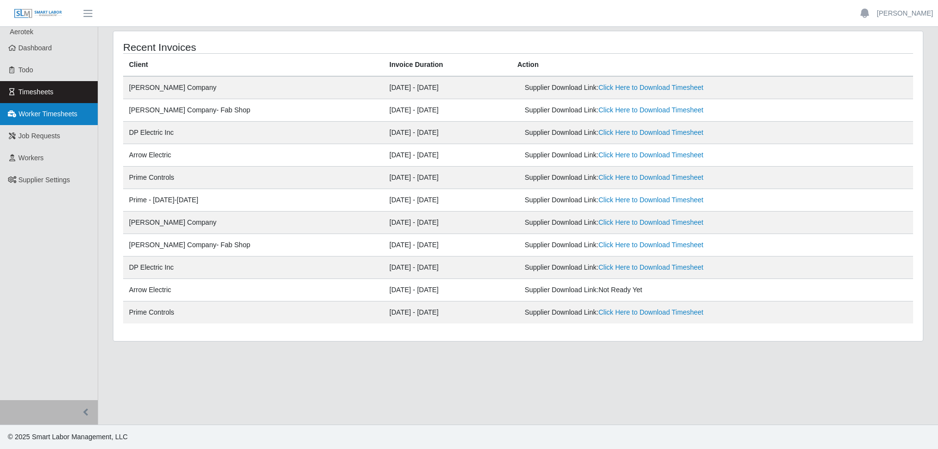
click at [49, 118] on span "Worker Timesheets" at bounding box center [48, 114] width 59 height 8
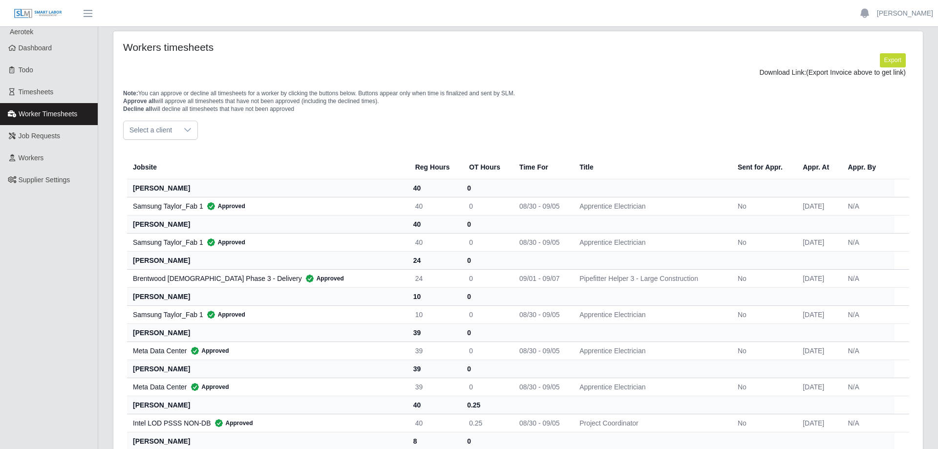
click at [186, 132] on icon at bounding box center [188, 130] width 8 height 8
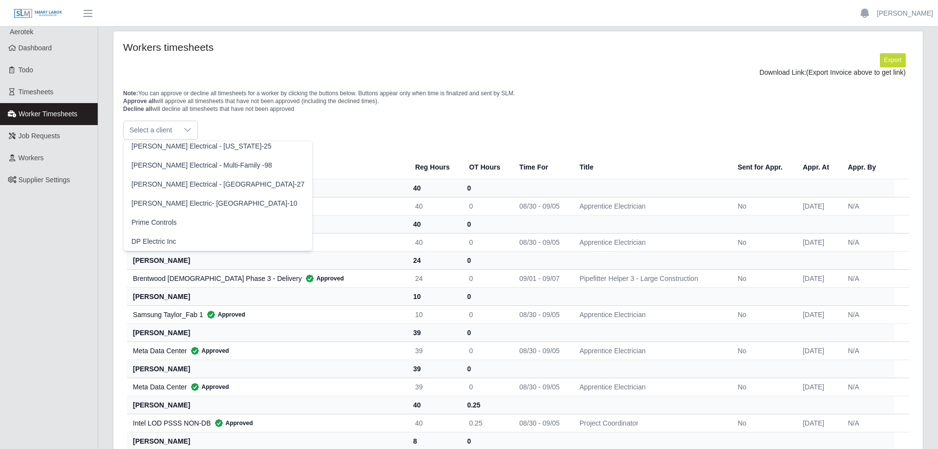
scroll to position [173, 0]
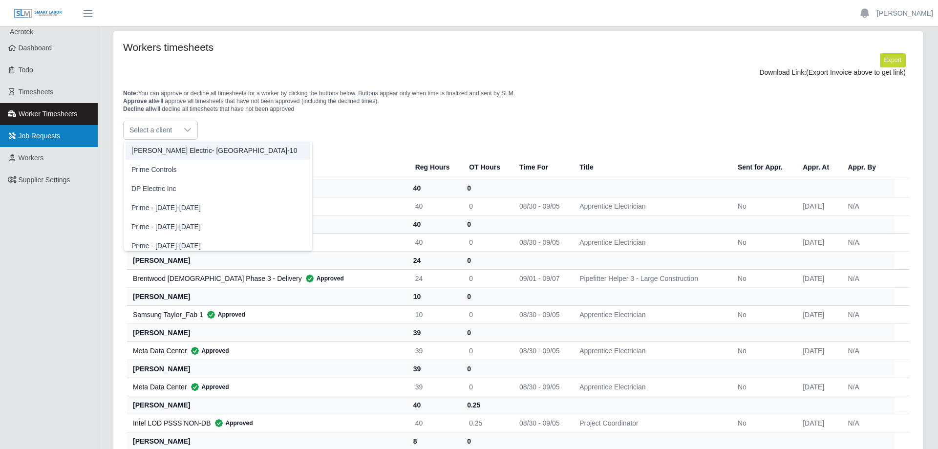
click at [61, 140] on link "Job Requests" at bounding box center [49, 136] width 98 height 22
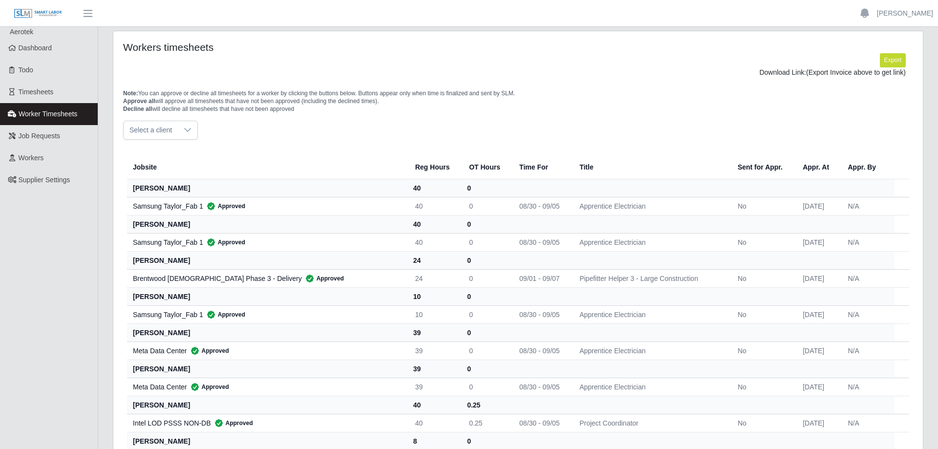
click at [169, 133] on span "Select a client" at bounding box center [151, 130] width 54 height 18
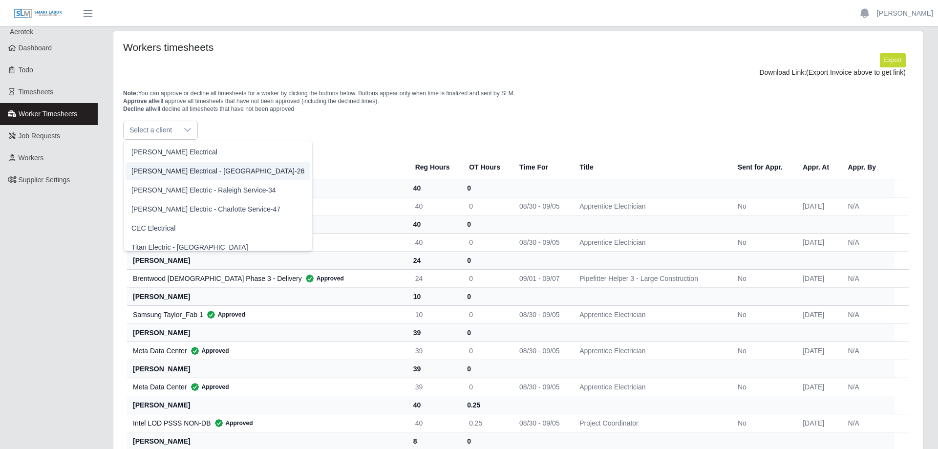
scroll to position [6, 0]
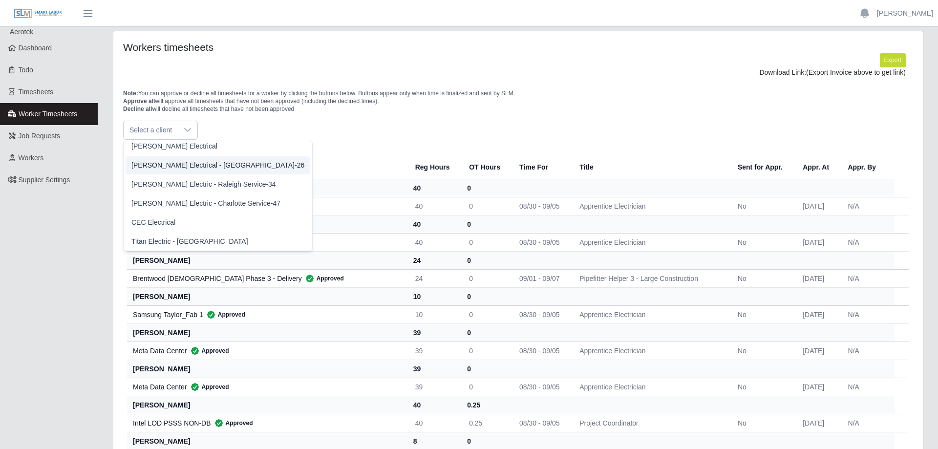
click at [507, 103] on p "Note: You can approve or decline all timesheets for a worker by clicking the bu…" at bounding box center [518, 100] width 790 height 23
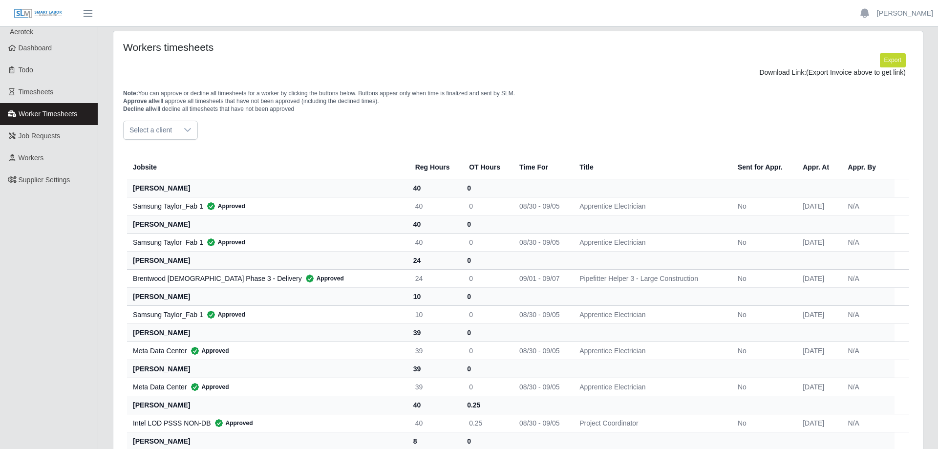
click at [178, 135] on div at bounding box center [188, 130] width 20 height 18
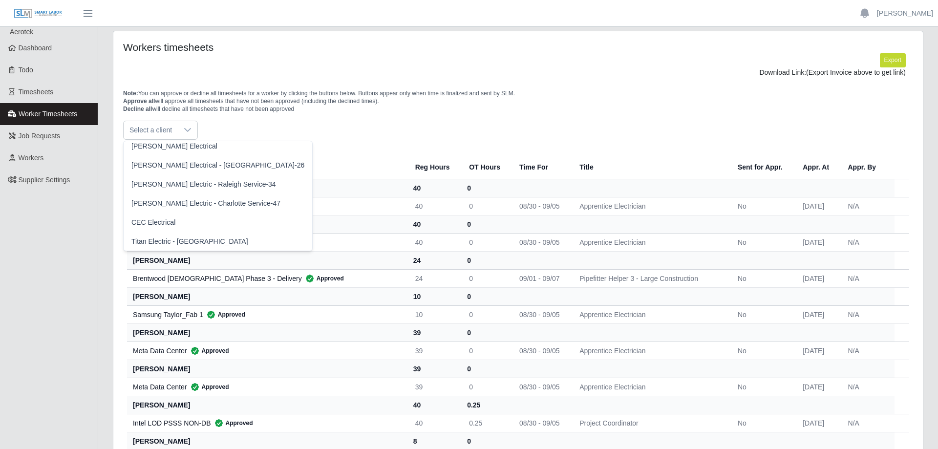
scroll to position [275, 0]
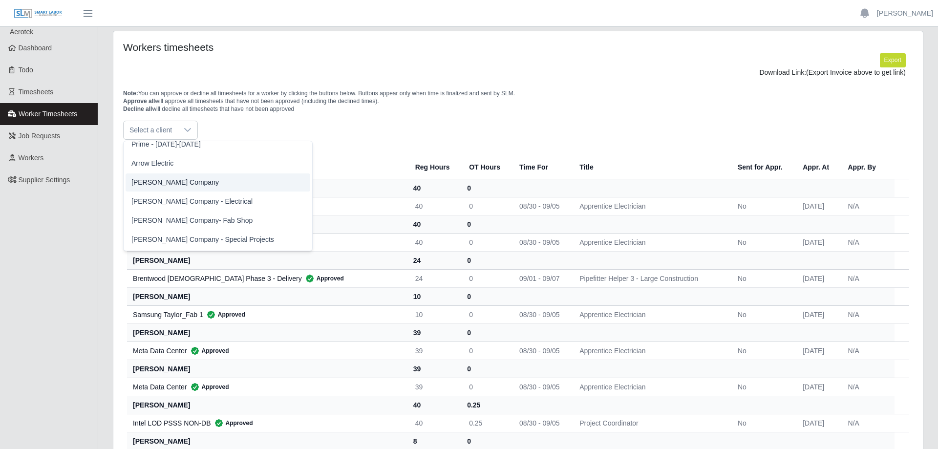
click at [172, 162] on span "Arrow Electric" at bounding box center [152, 163] width 42 height 10
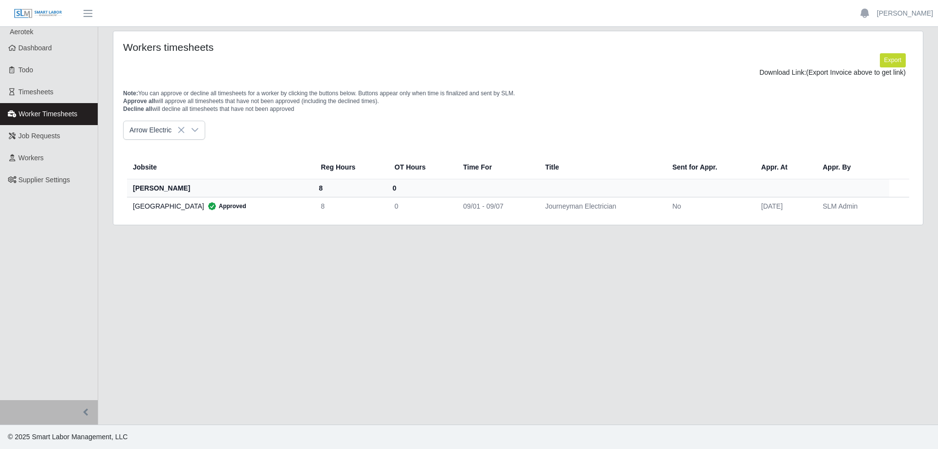
click at [475, 211] on td "09/01 - 09/07" at bounding box center [496, 206] width 82 height 18
click at [485, 208] on td "09/01 - 09/07" at bounding box center [496, 206] width 82 height 18
click at [194, 127] on icon at bounding box center [195, 130] width 8 height 8
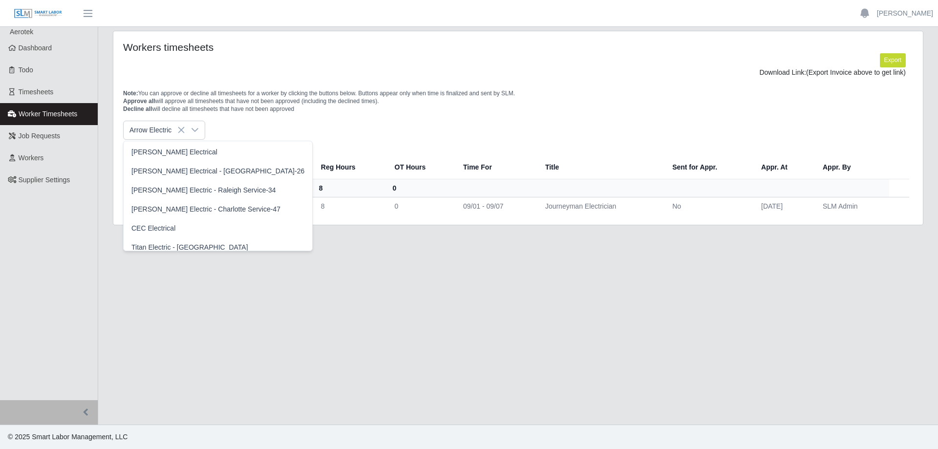
scroll to position [192, 0]
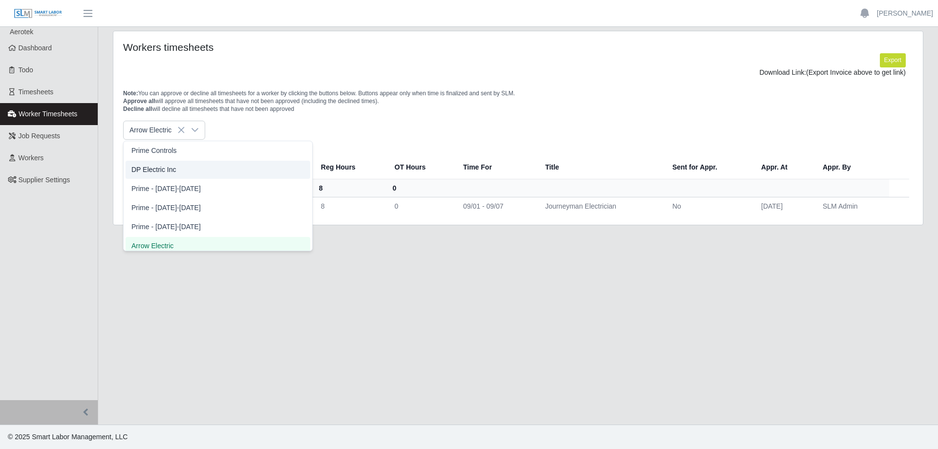
click at [408, 122] on div "Arrow Electric" at bounding box center [518, 130] width 790 height 19
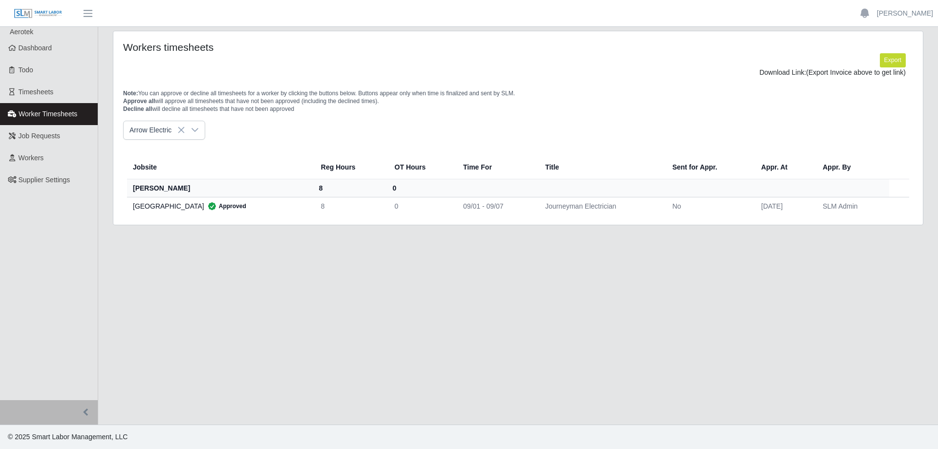
click at [414, 127] on div "Arrow Electric" at bounding box center [518, 130] width 790 height 19
click at [442, 126] on div "Arrow Electric" at bounding box center [518, 130] width 790 height 19
click at [480, 213] on td "09/01 - 09/07" at bounding box center [496, 206] width 82 height 18
click at [576, 194] on th at bounding box center [672, 188] width 434 height 18
click at [651, 162] on th "Title" at bounding box center [601, 167] width 127 height 24
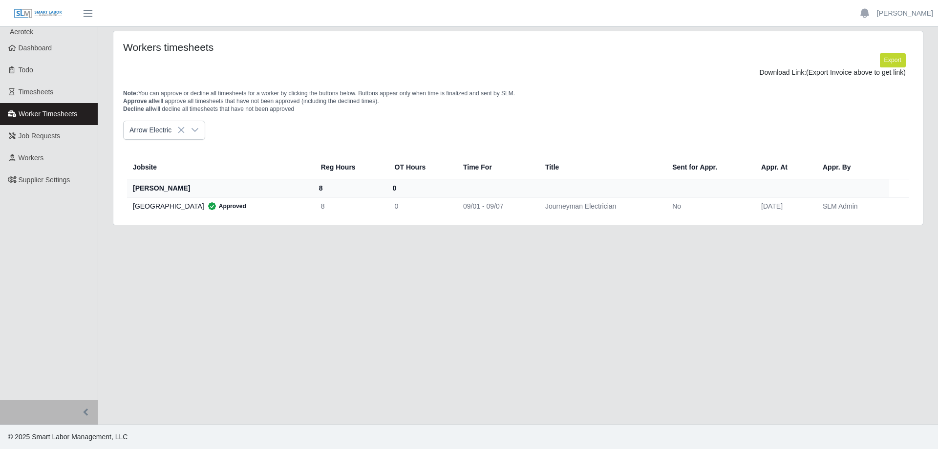
click at [400, 122] on div "Arrow Electric" at bounding box center [518, 130] width 790 height 19
click at [68, 99] on link "Timesheets" at bounding box center [49, 92] width 98 height 22
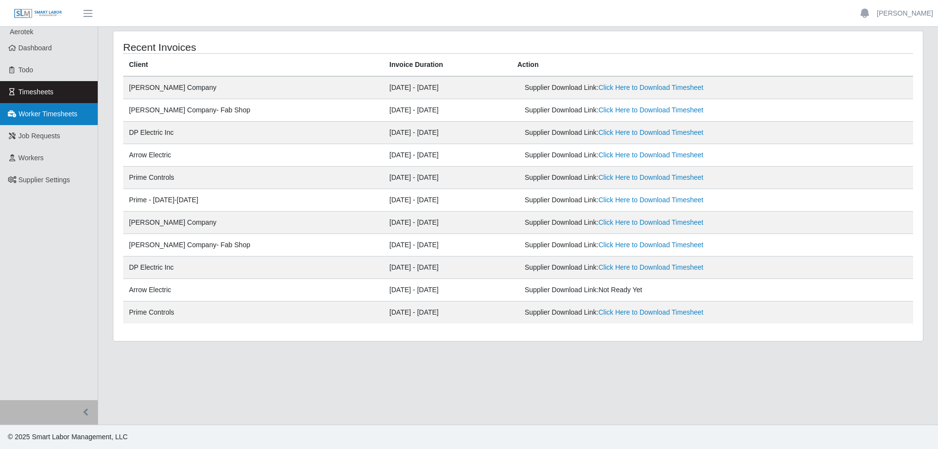
click at [51, 119] on link "Worker Timesheets" at bounding box center [49, 114] width 98 height 22
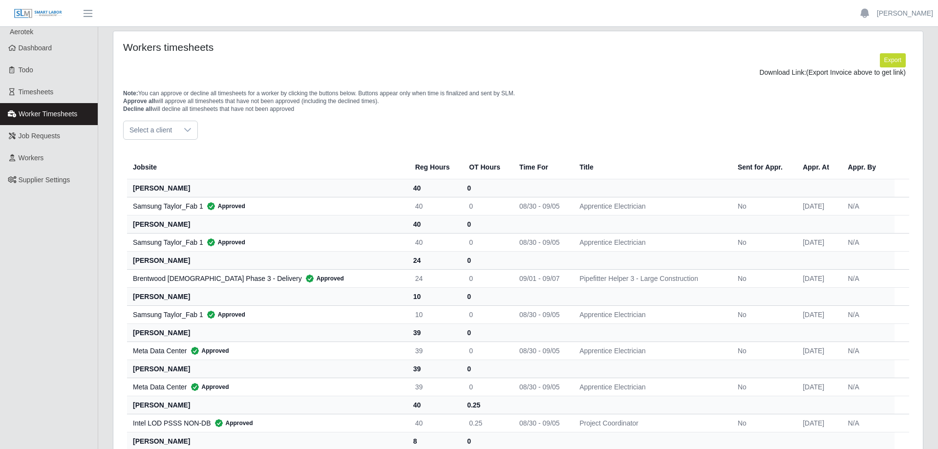
click at [166, 130] on span "Select a client" at bounding box center [151, 130] width 54 height 18
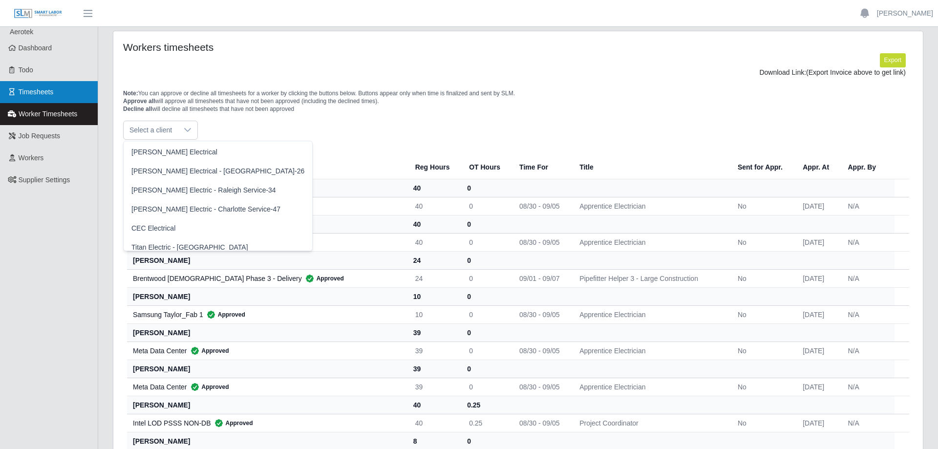
click at [74, 93] on link "Timesheets" at bounding box center [49, 92] width 98 height 22
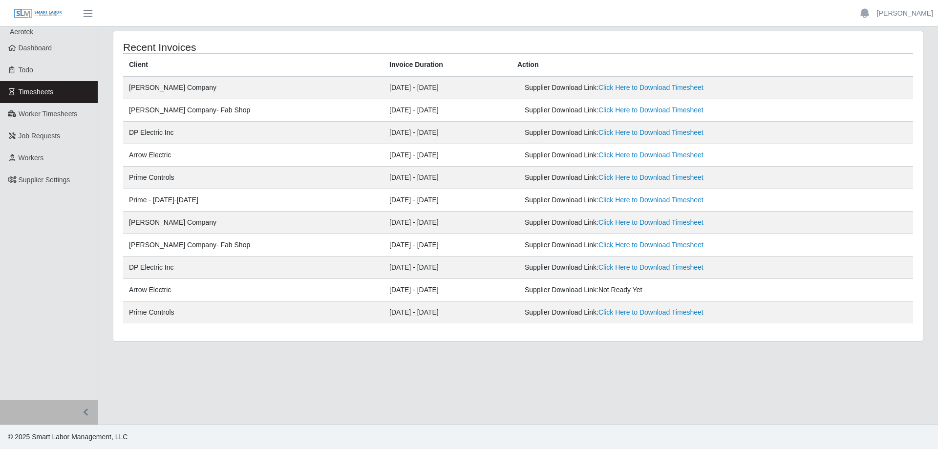
click at [384, 252] on td "[DATE] - [DATE]" at bounding box center [448, 245] width 128 height 22
click at [384, 155] on td "[DATE] - [DATE]" at bounding box center [448, 155] width 128 height 22
click at [72, 110] on span "Worker Timesheets" at bounding box center [48, 114] width 59 height 8
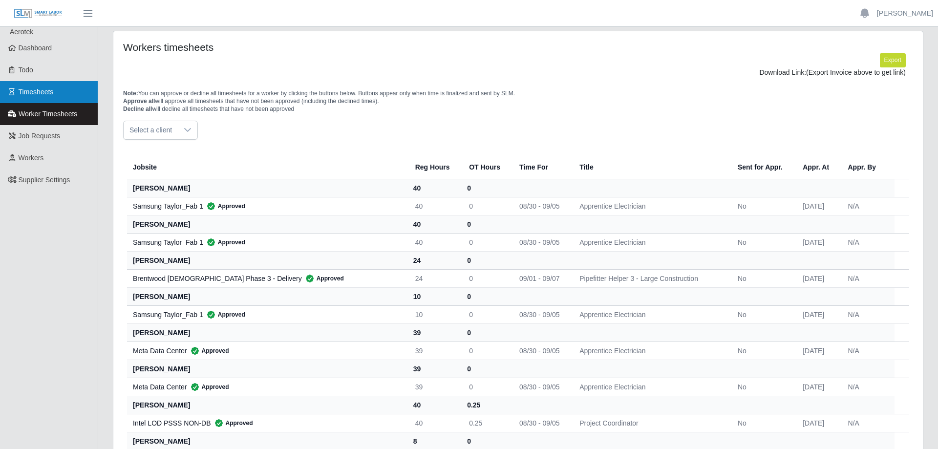
click at [46, 92] on span "Timesheets" at bounding box center [36, 92] width 35 height 8
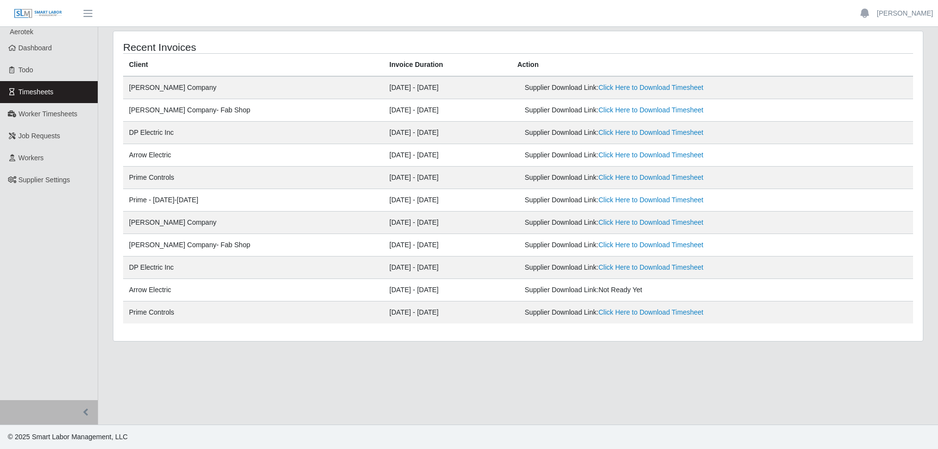
click at [599, 294] on span "Not Ready Yet" at bounding box center [621, 290] width 44 height 8
click at [613, 290] on span "Not Ready Yet" at bounding box center [621, 290] width 44 height 8
drag, startPoint x: 620, startPoint y: 290, endPoint x: 489, endPoint y: 290, distance: 131.0
click at [512, 290] on td "Supplier Download Link: Not Ready Yet" at bounding box center [713, 290] width 402 height 22
click at [558, 289] on div "Supplier Download Link: Not Ready Yet" at bounding box center [647, 290] width 245 height 10
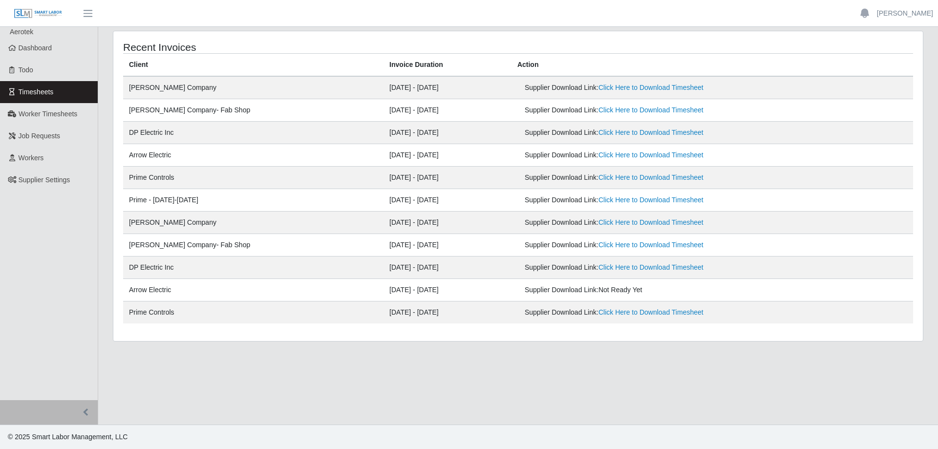
click at [521, 326] on div "Recent Invoices Client Invoice Duration Action [PERSON_NAME] Company [DATE] - […" at bounding box center [518, 186] width 810 height 310
click at [286, 193] on td "Prime - [DATE]-[DATE]" at bounding box center [253, 200] width 260 height 22
click at [384, 238] on td "[DATE] - [DATE]" at bounding box center [448, 245] width 128 height 22
click at [51, 162] on link "Workers" at bounding box center [49, 158] width 98 height 22
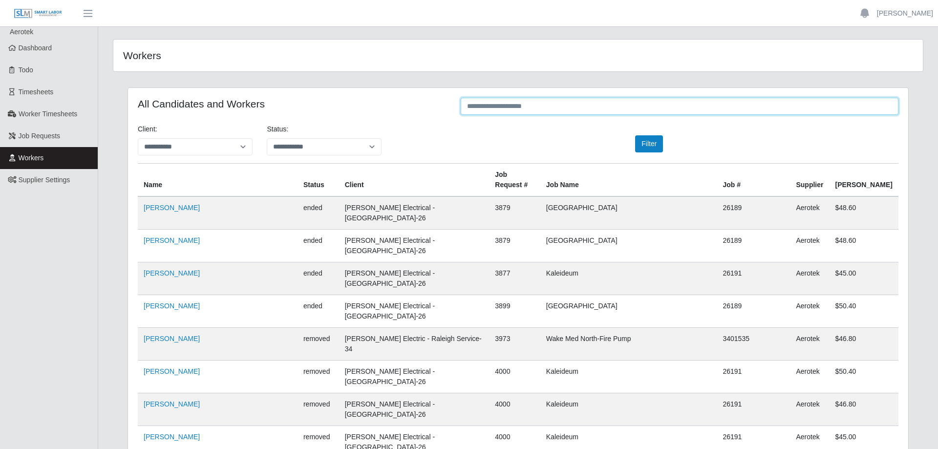
click at [517, 108] on input "text" at bounding box center [680, 106] width 438 height 17
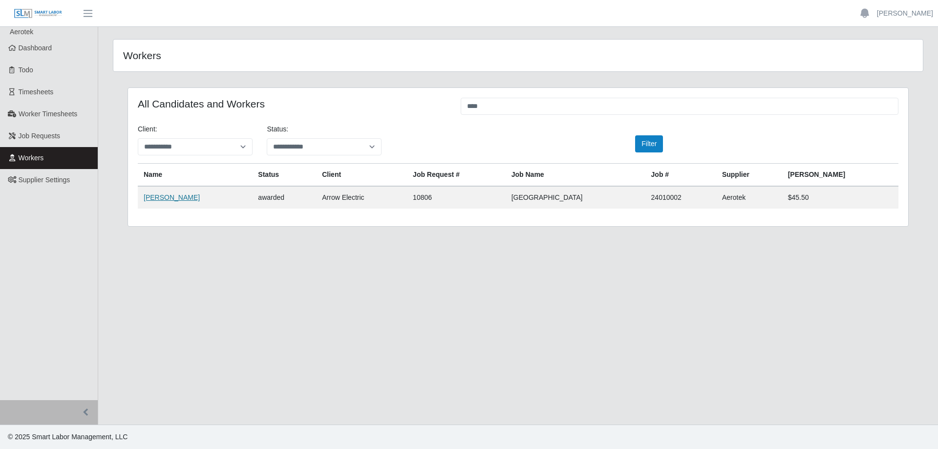
click at [176, 197] on link "[PERSON_NAME]" at bounding box center [172, 198] width 56 height 8
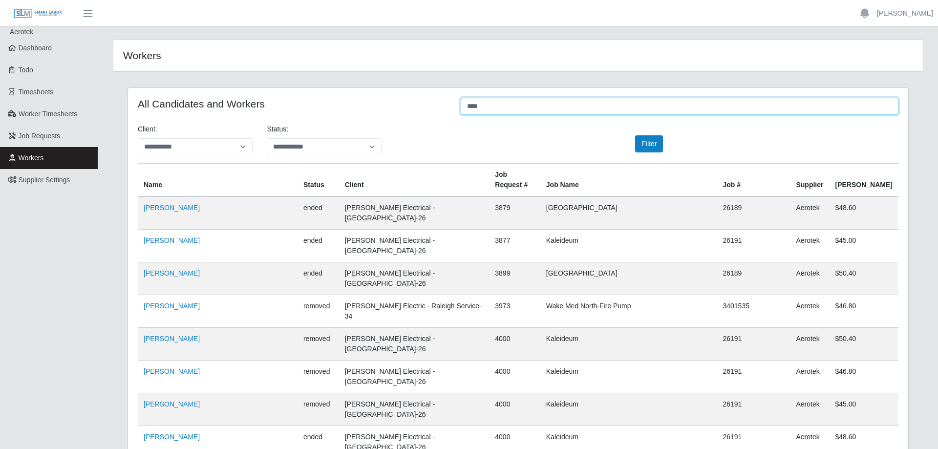
click at [511, 107] on input "****" at bounding box center [680, 106] width 438 height 17
click at [642, 149] on button "Filter" at bounding box center [649, 143] width 28 height 17
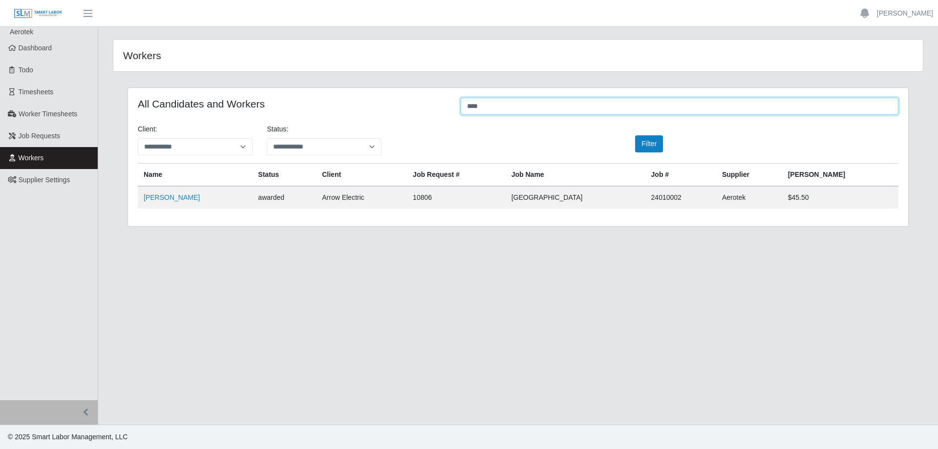
click at [497, 104] on input "****" at bounding box center [680, 106] width 438 height 17
click at [191, 200] on link "[PERSON_NAME]" at bounding box center [172, 198] width 56 height 8
drag, startPoint x: 511, startPoint y: 109, endPoint x: 389, endPoint y: 136, distance: 124.2
click at [461, 115] on input "****" at bounding box center [680, 106] width 438 height 17
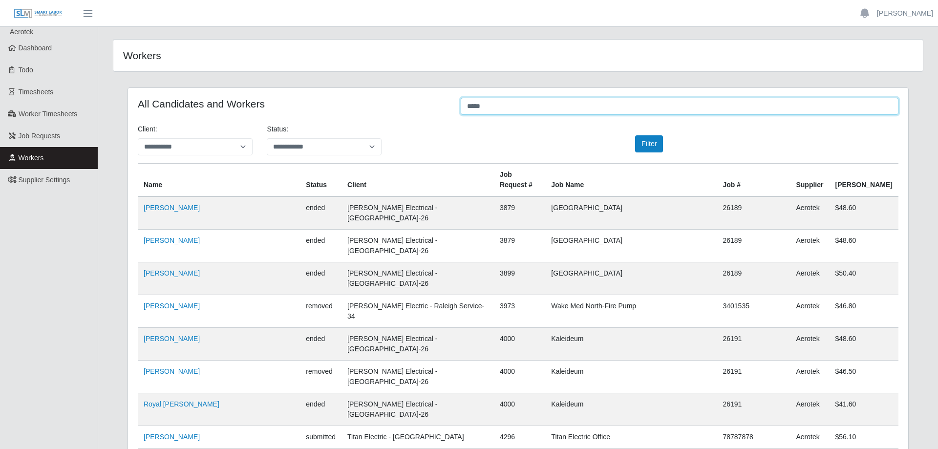
click at [509, 107] on input "*****" at bounding box center [680, 106] width 438 height 17
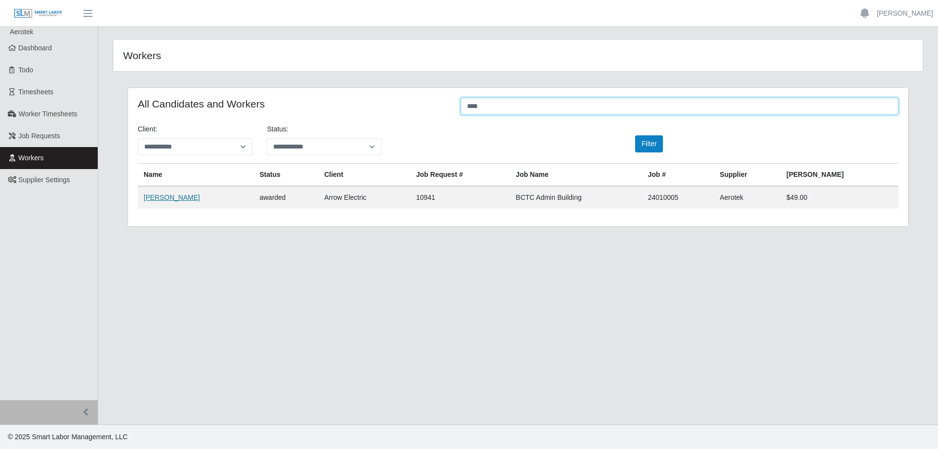
type input "****"
click at [155, 194] on link "[PERSON_NAME]" at bounding box center [172, 198] width 56 height 8
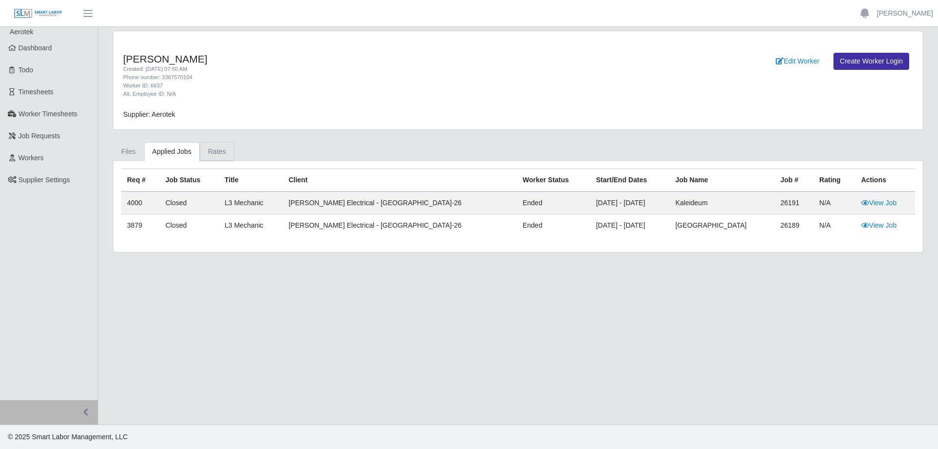
click at [221, 157] on link "Rates" at bounding box center [217, 151] width 35 height 19
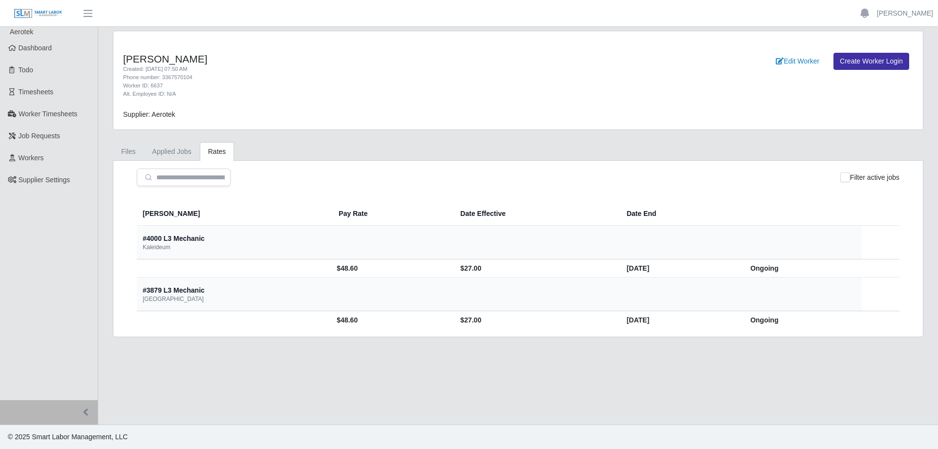
click at [500, 273] on td "$27.00" at bounding box center [536, 269] width 166 height 18
click at [453, 260] on td "$27.00" at bounding box center [536, 269] width 166 height 18
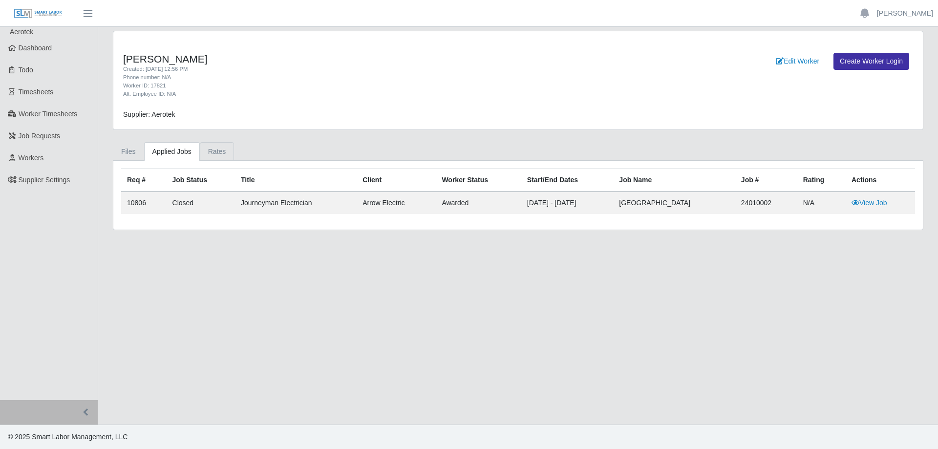
click at [215, 147] on link "Rates" at bounding box center [217, 151] width 35 height 19
click at [206, 154] on link "Rates" at bounding box center [217, 151] width 35 height 19
